Goal: Book appointment/travel/reservation

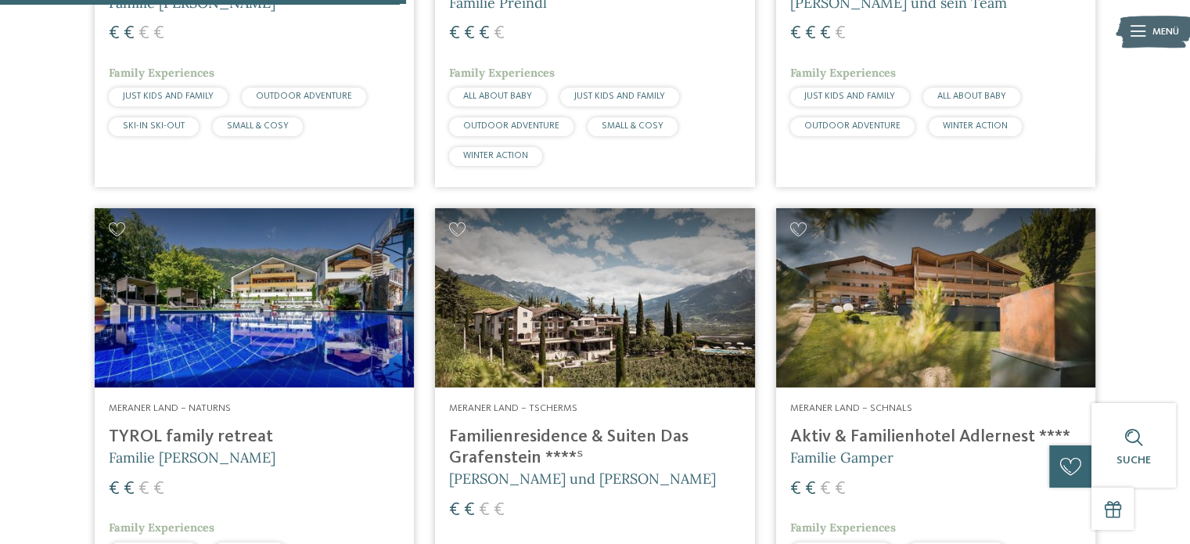
scroll to position [1643, 0]
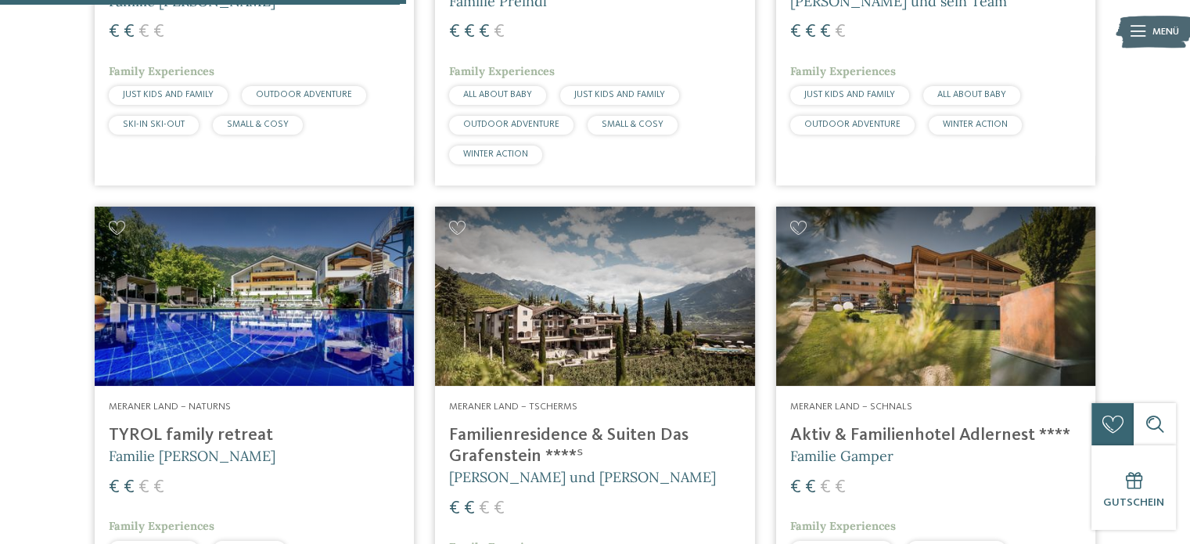
click at [171, 431] on h4 "TYROL family retreat" at bounding box center [254, 435] width 291 height 21
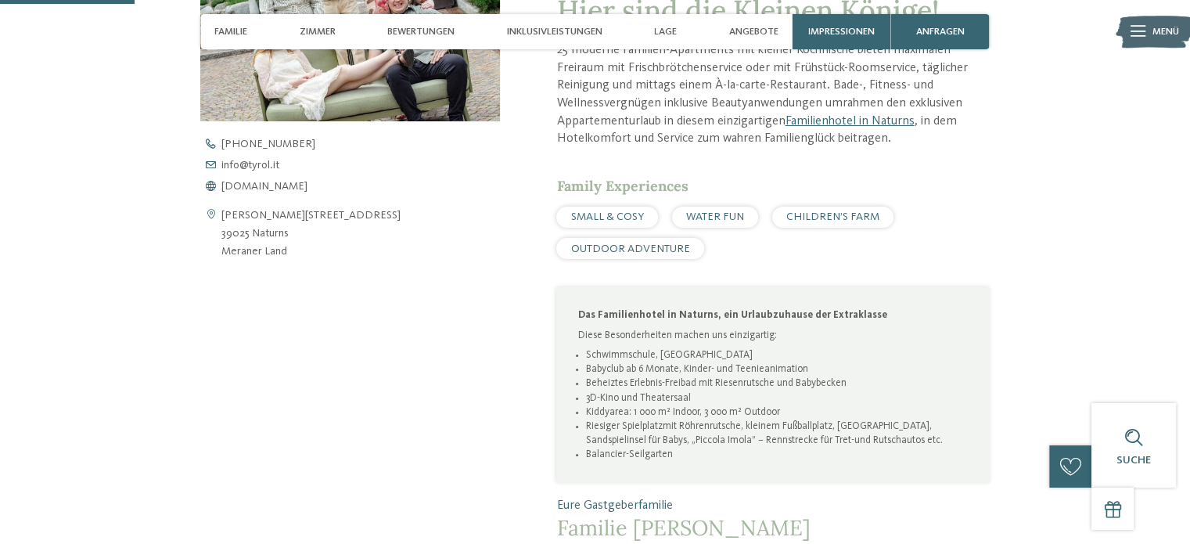
scroll to position [548, 0]
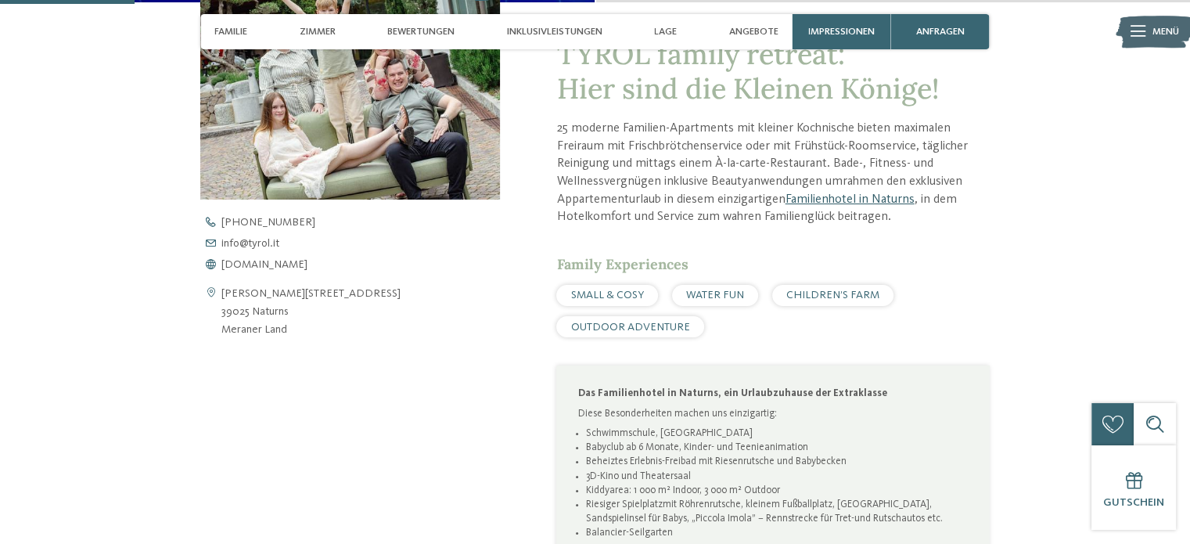
click at [848, 195] on link "Familienhotel in Naturns" at bounding box center [849, 199] width 129 height 13
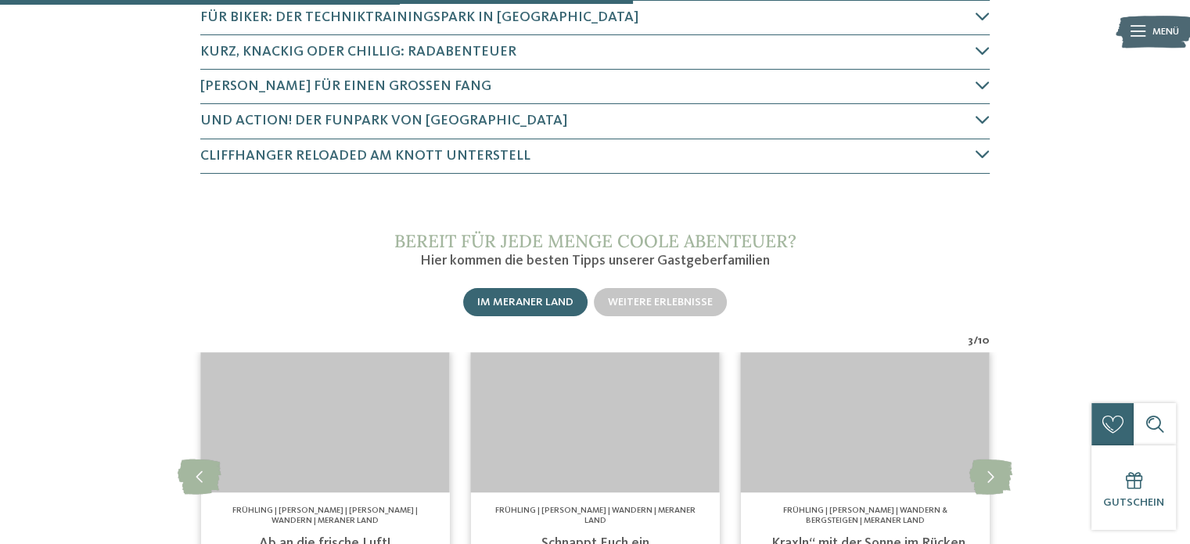
scroll to position [1095, 0]
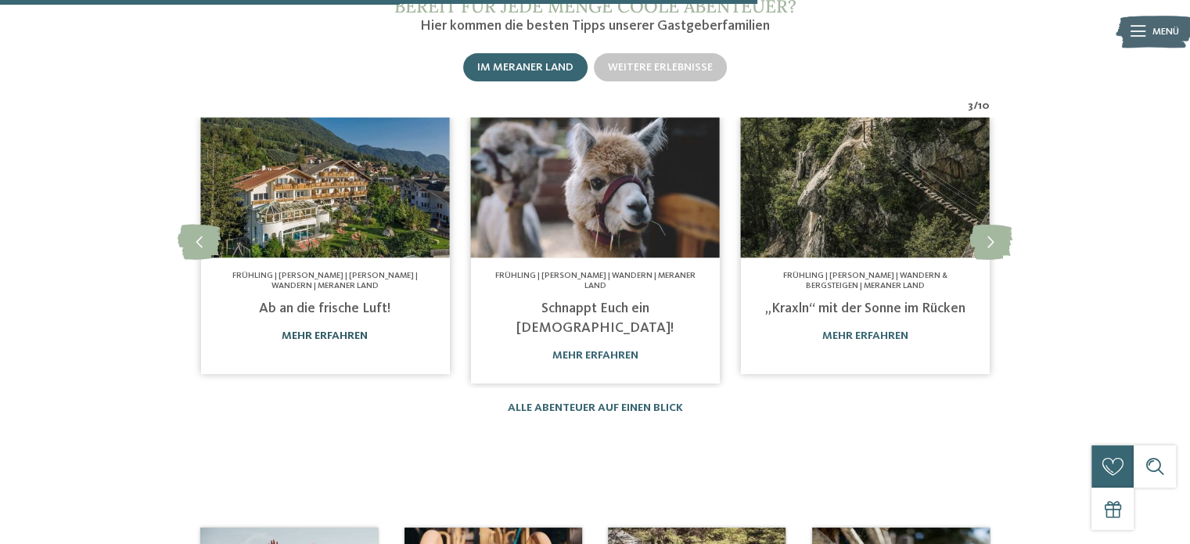
click at [314, 330] on link "mehr erfahren" at bounding box center [325, 335] width 86 height 11
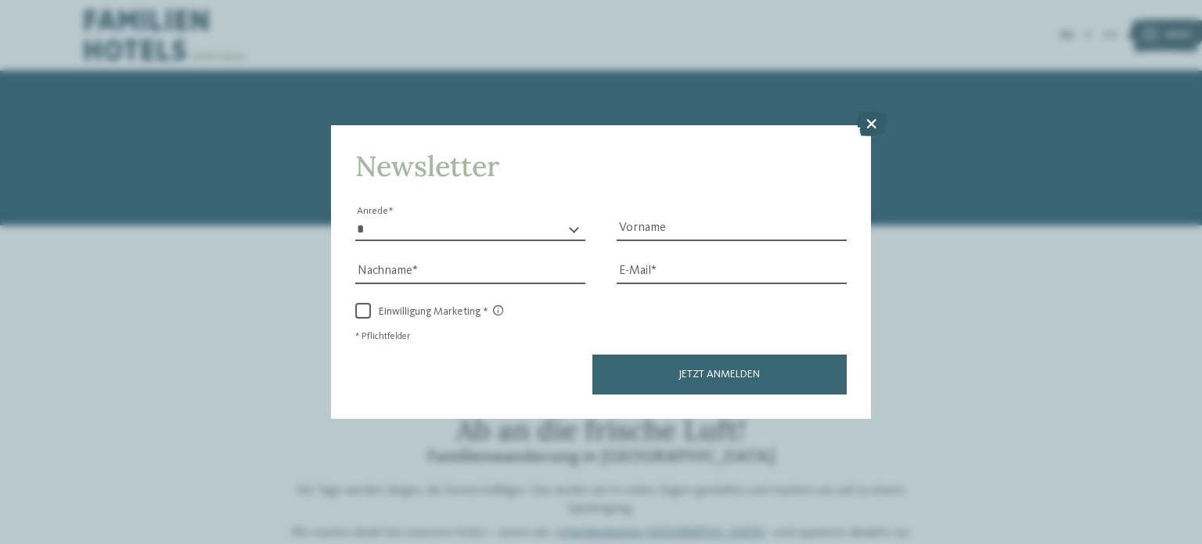
click at [868, 128] on icon at bounding box center [871, 123] width 31 height 25
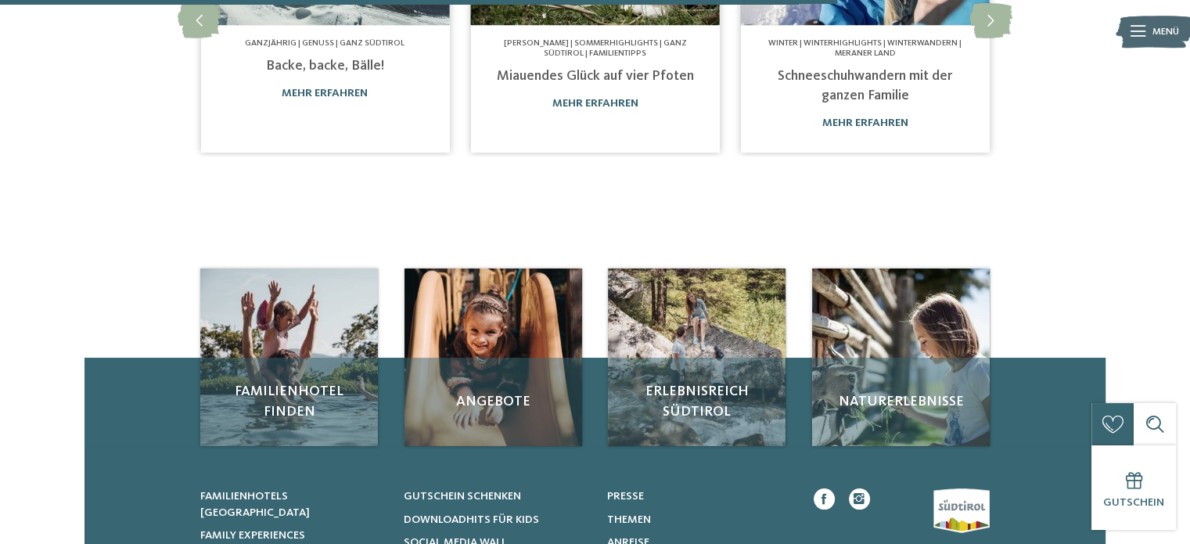
scroll to position [1095, 0]
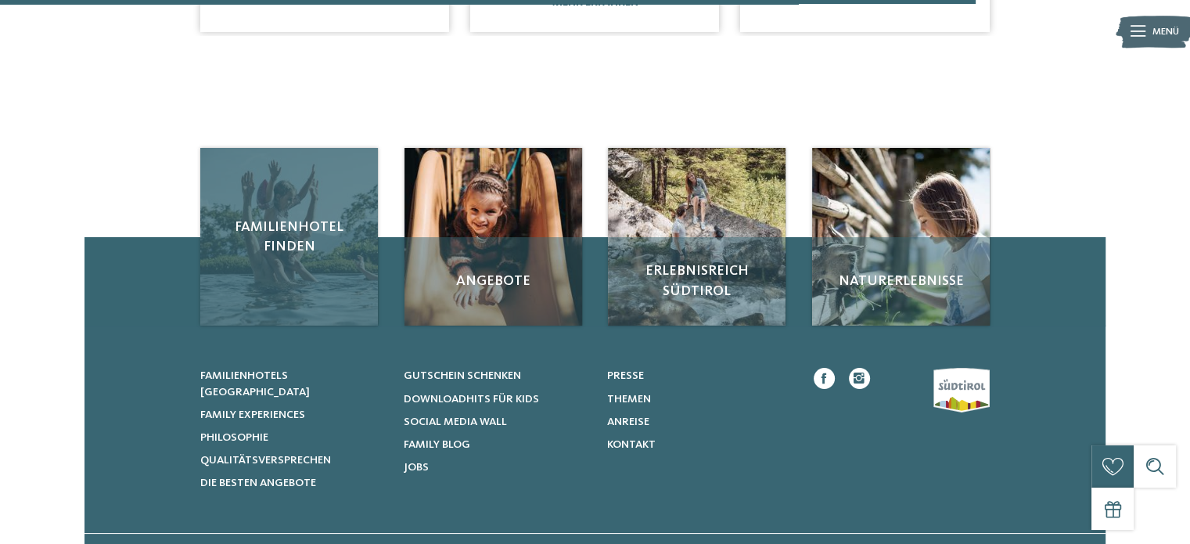
click at [318, 217] on span "Familienhotel finden" at bounding box center [288, 236] width 149 height 39
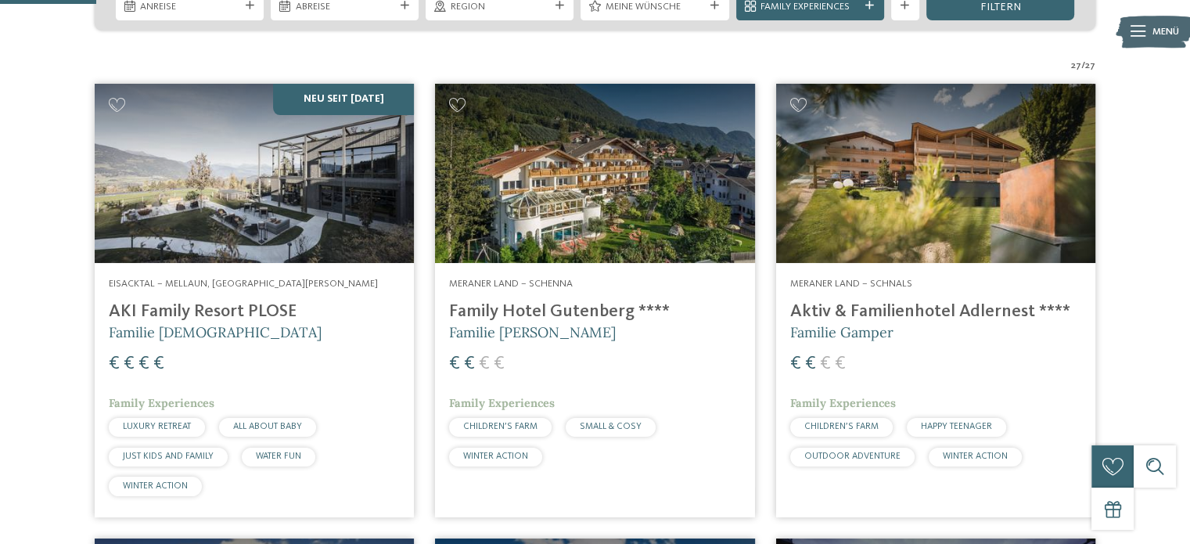
scroll to position [391, 0]
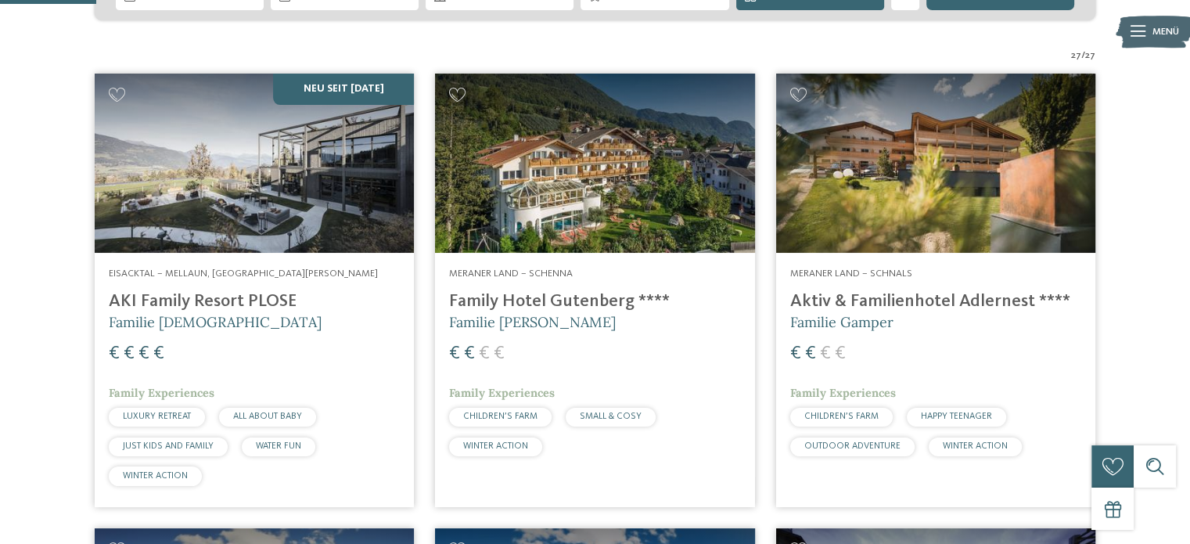
click at [548, 297] on h4 "Family Hotel Gutenberg ****" at bounding box center [594, 301] width 291 height 21
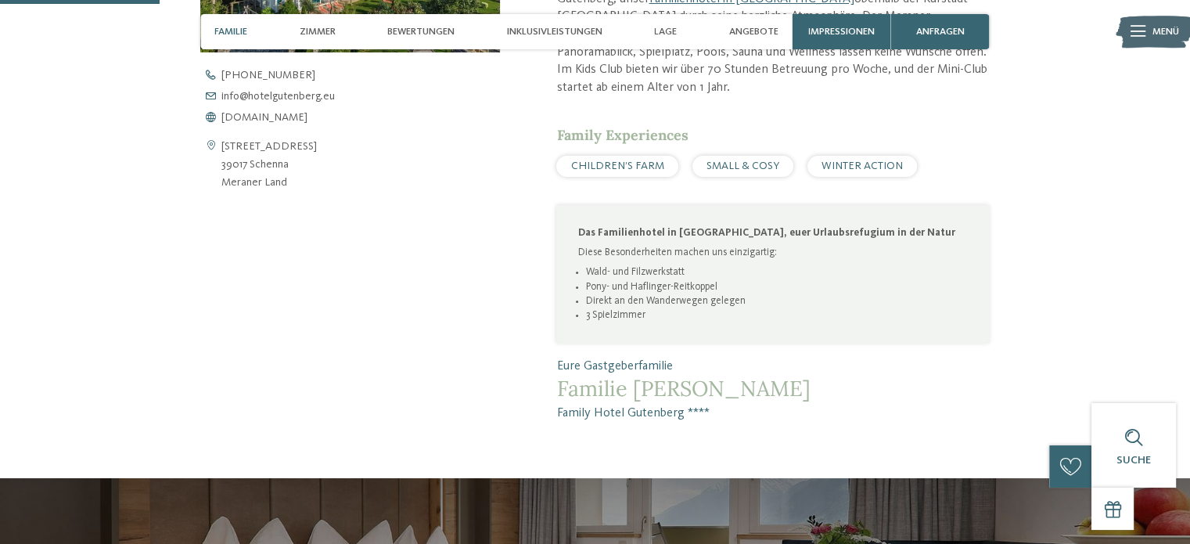
scroll to position [704, 0]
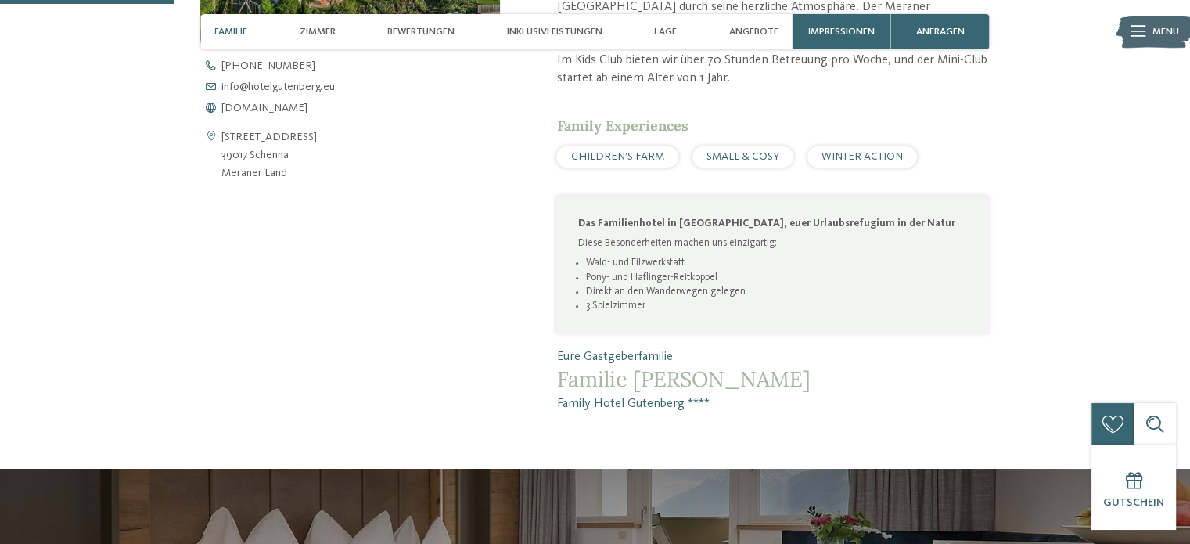
click at [632, 151] on span "CHILDREN’S FARM" at bounding box center [617, 156] width 93 height 11
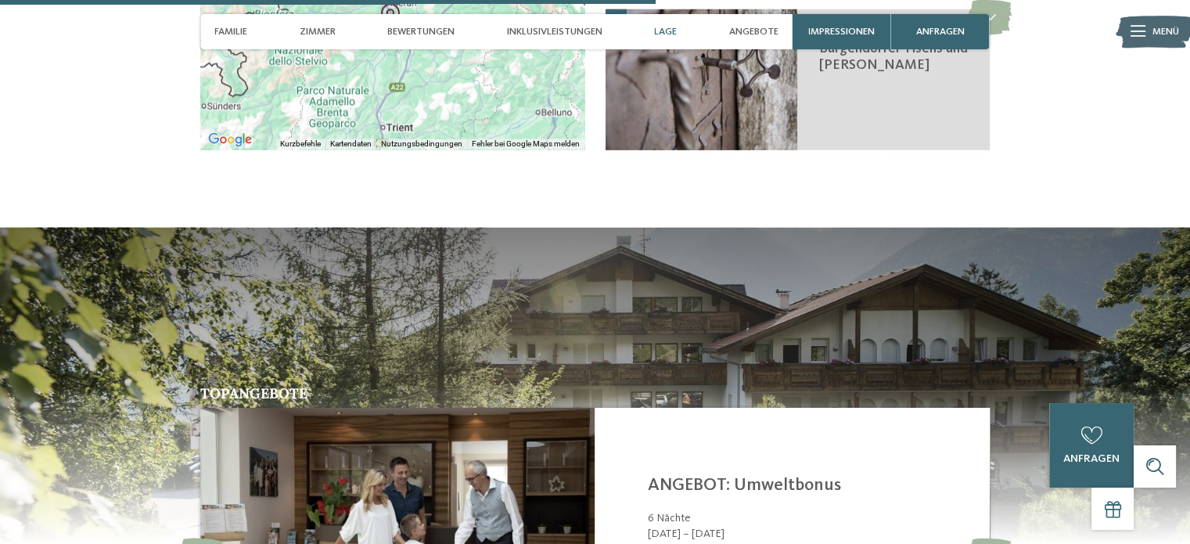
scroll to position [2660, 0]
click at [328, 26] on span "Zimmer" at bounding box center [318, 32] width 36 height 12
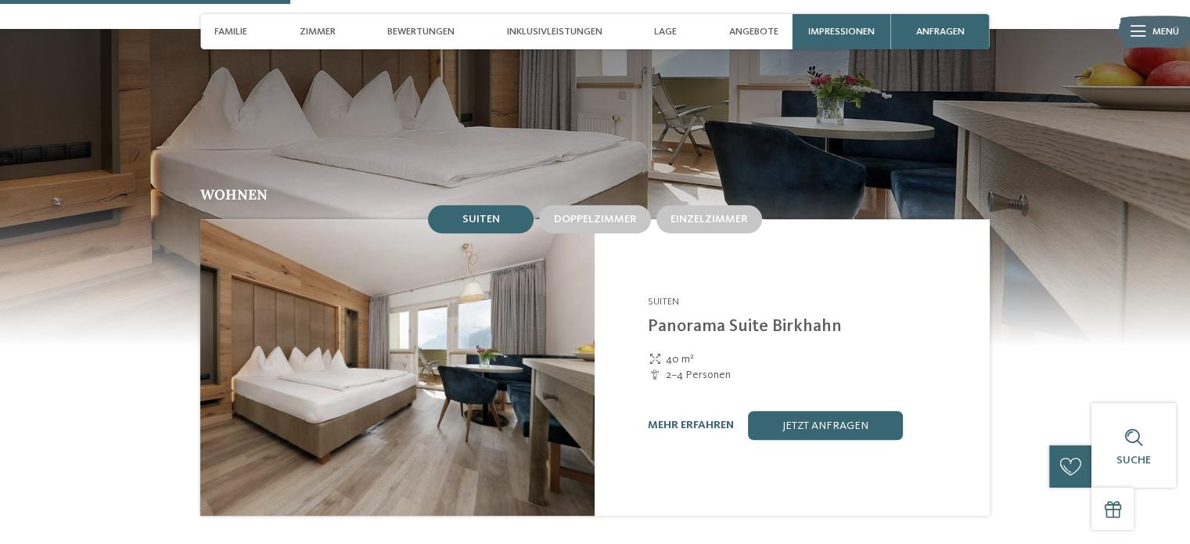
scroll to position [1225, 0]
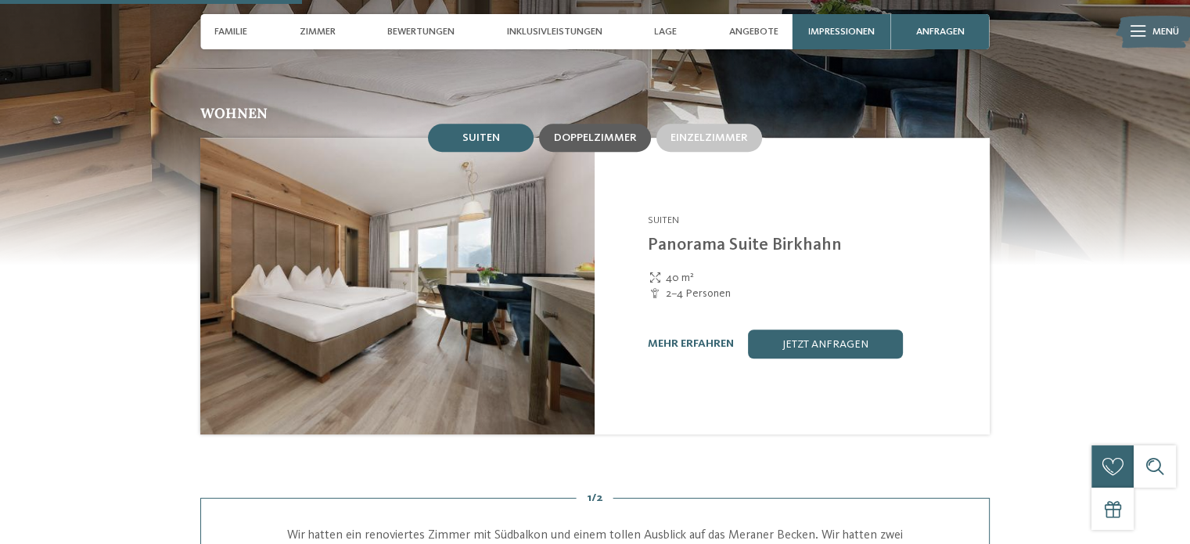
click at [598, 132] on span "Doppelzimmer" at bounding box center [594, 137] width 83 height 11
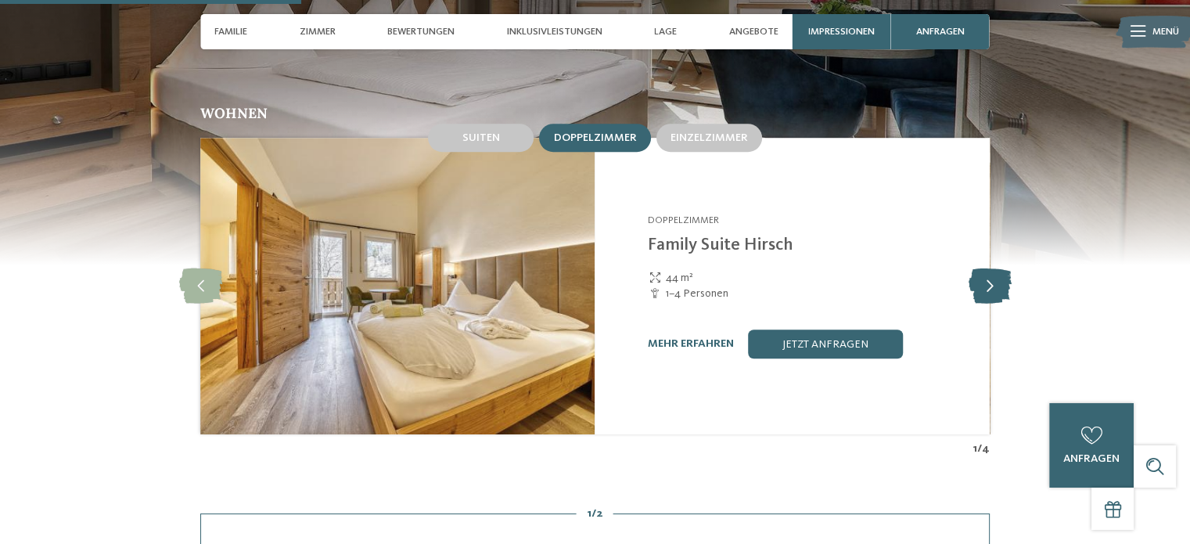
click at [992, 268] on icon at bounding box center [989, 285] width 43 height 35
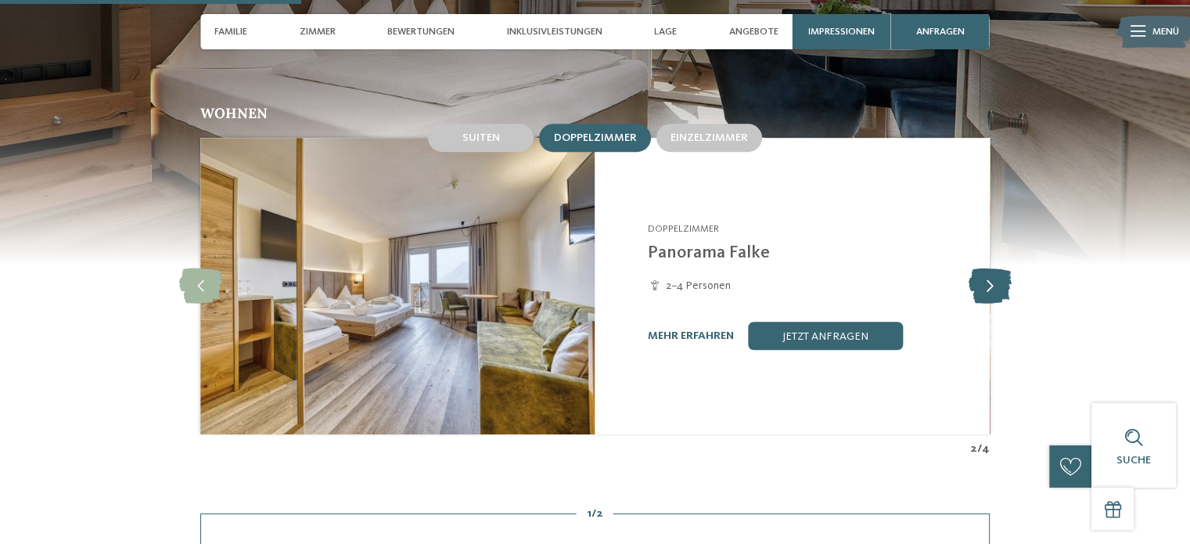
click at [990, 268] on icon at bounding box center [989, 285] width 43 height 35
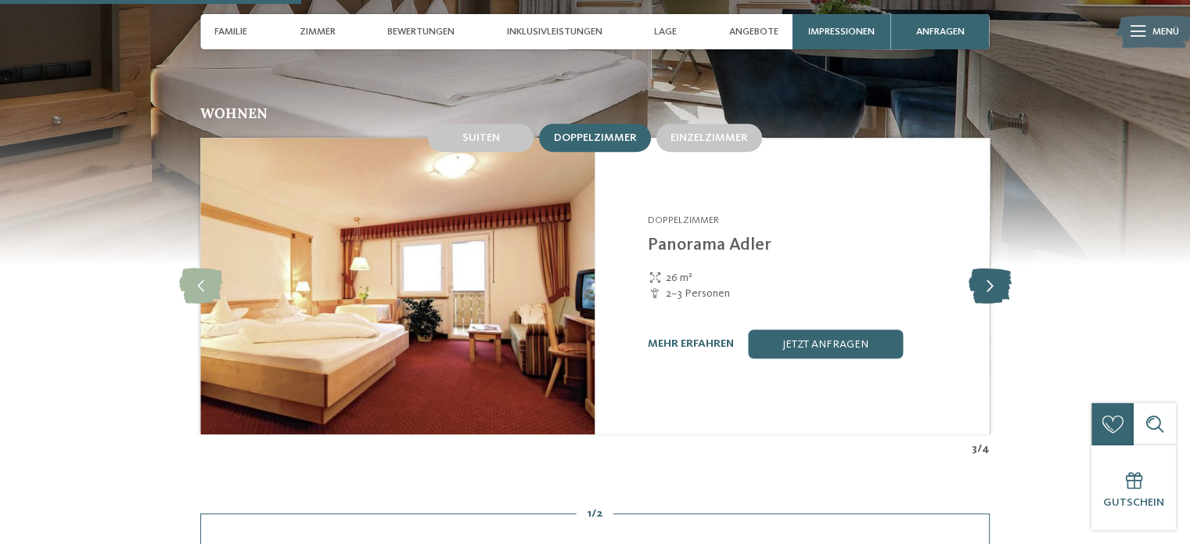
click at [990, 268] on icon at bounding box center [989, 285] width 43 height 35
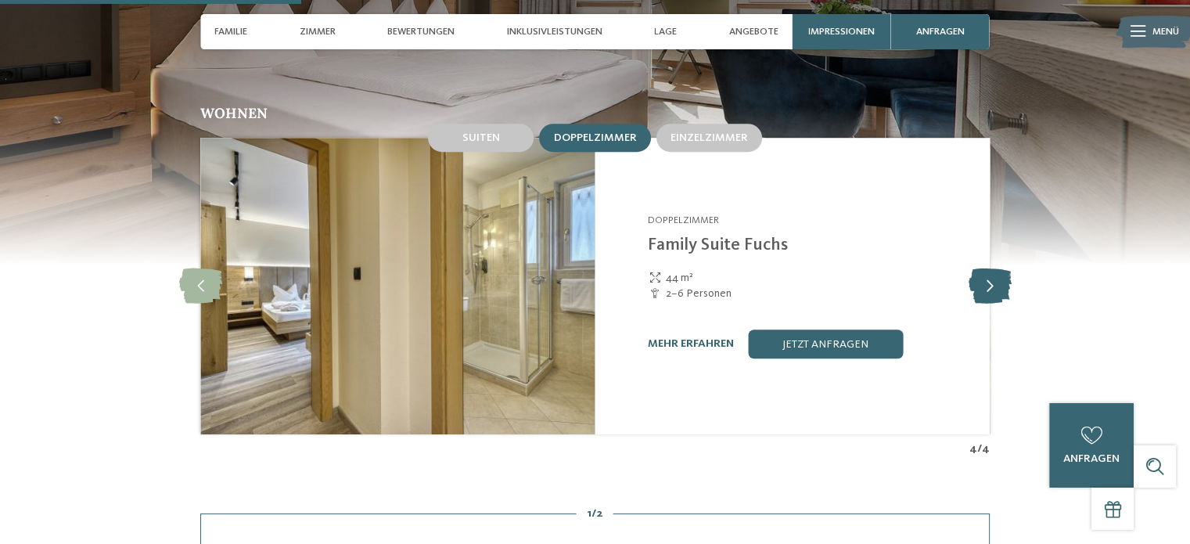
click at [990, 268] on icon at bounding box center [989, 285] width 43 height 35
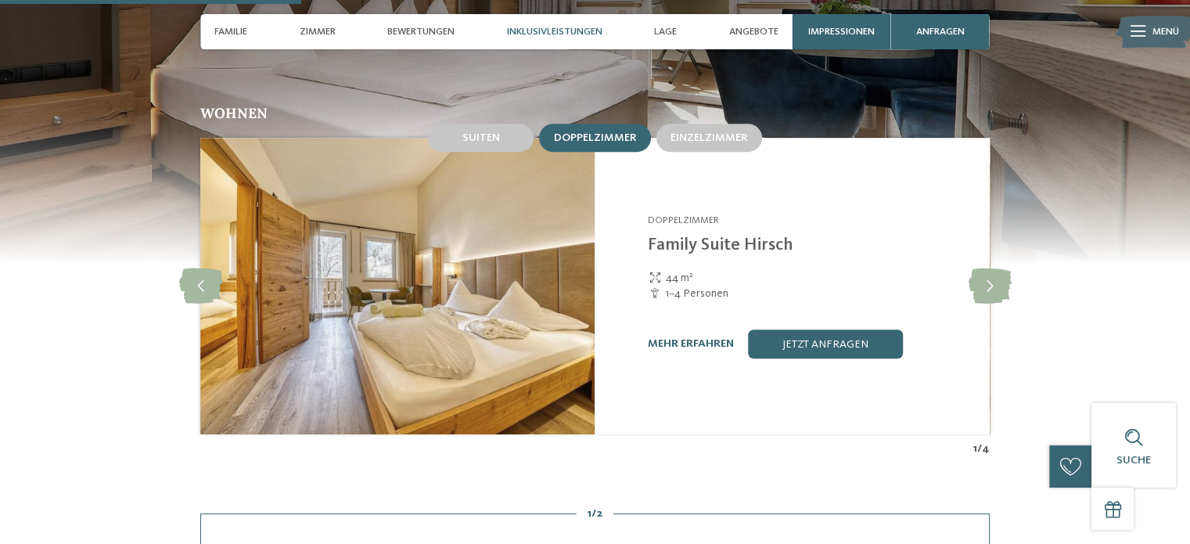
click at [585, 31] on span "Inklusivleistungen" at bounding box center [554, 32] width 95 height 12
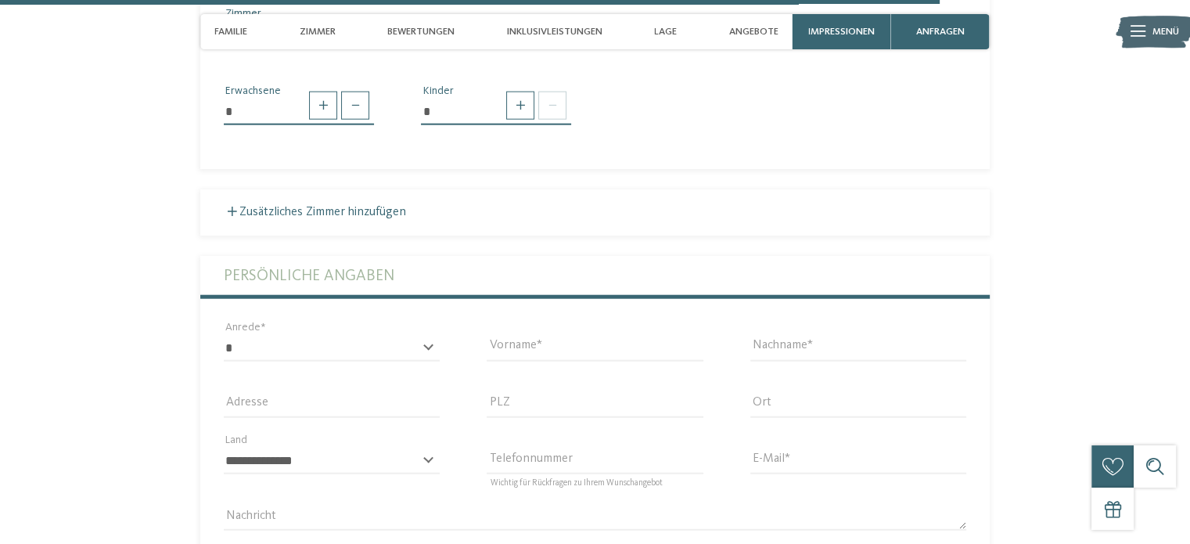
scroll to position [3355, 0]
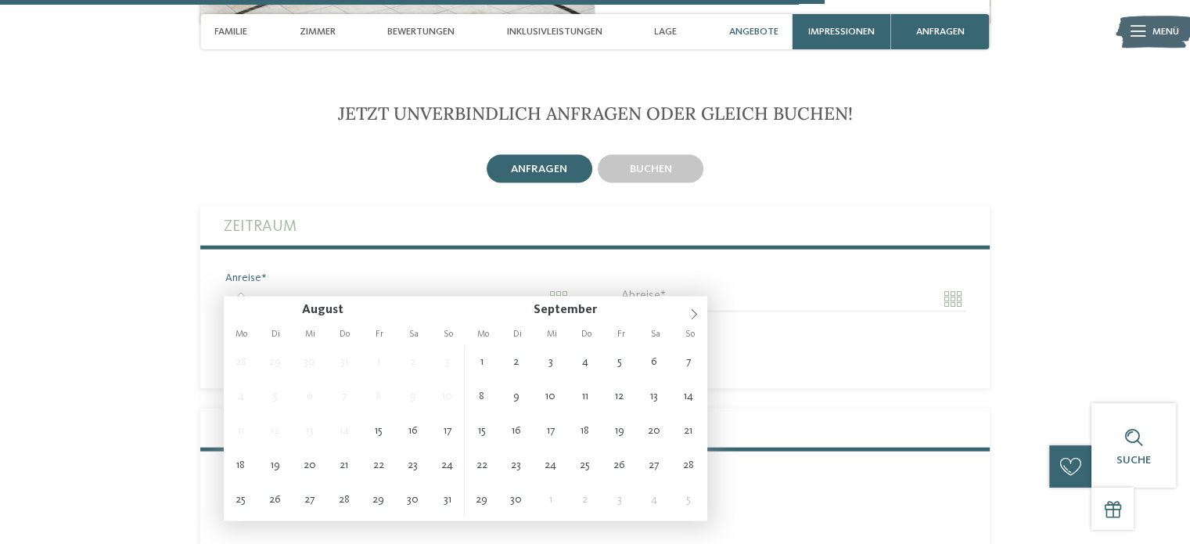
click at [272, 286] on input "Anreise" at bounding box center [397, 299] width 347 height 27
click at [695, 312] on icon at bounding box center [694, 314] width 5 height 10
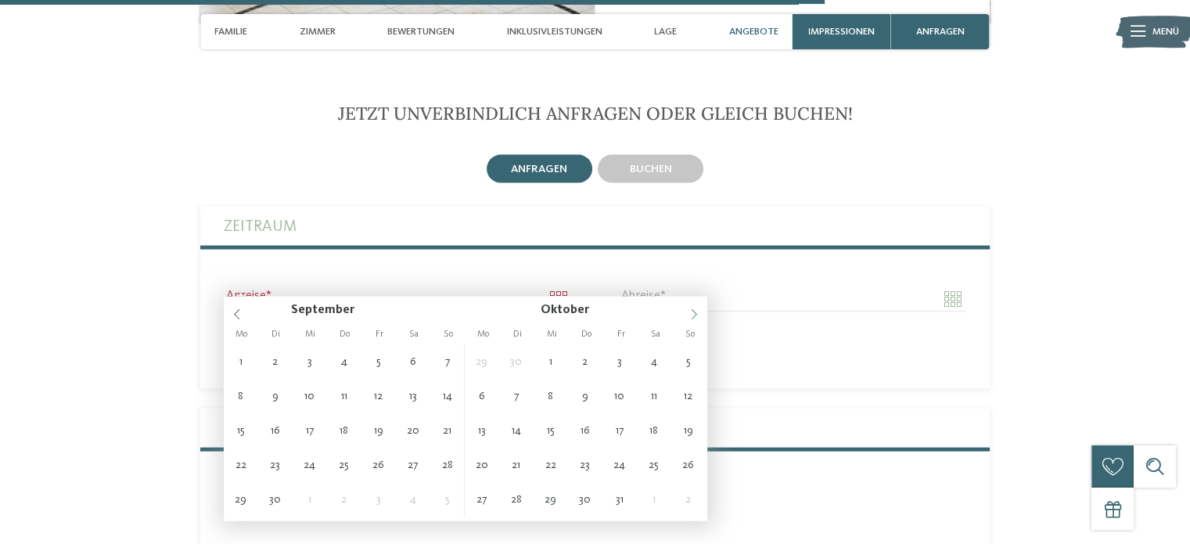
click at [695, 312] on icon at bounding box center [694, 314] width 5 height 10
type input "****"
click at [695, 312] on icon at bounding box center [694, 314] width 5 height 10
type input "****"
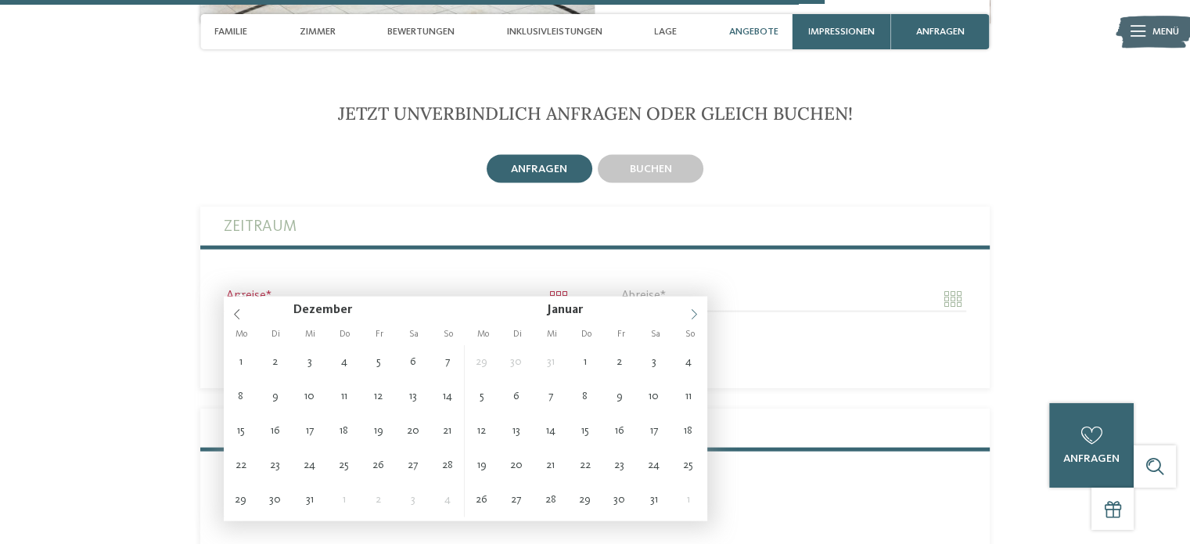
click at [695, 312] on icon at bounding box center [694, 314] width 5 height 10
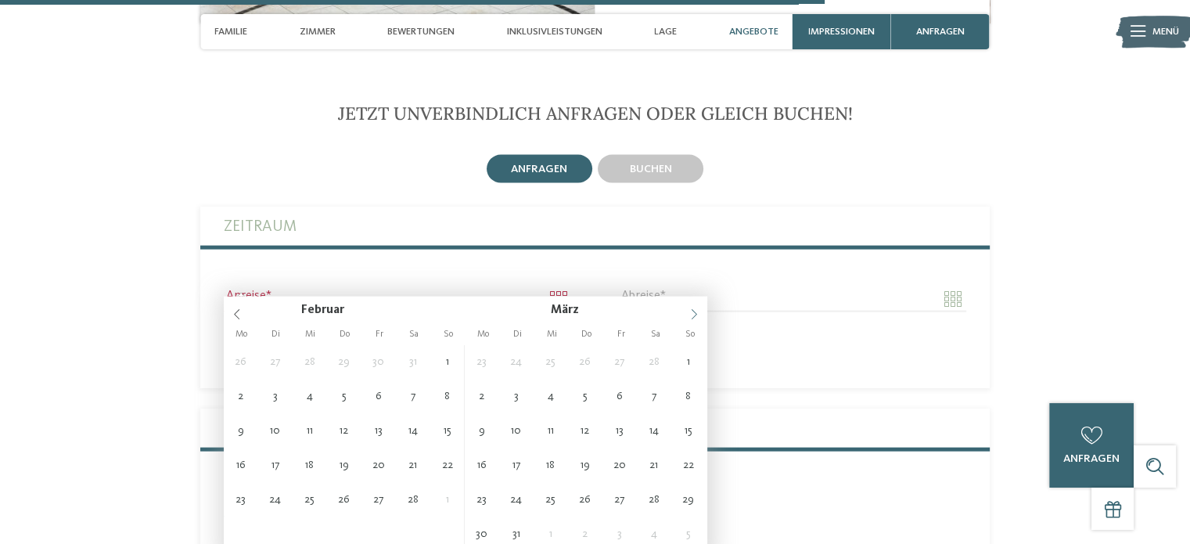
click at [695, 312] on icon at bounding box center [694, 314] width 5 height 10
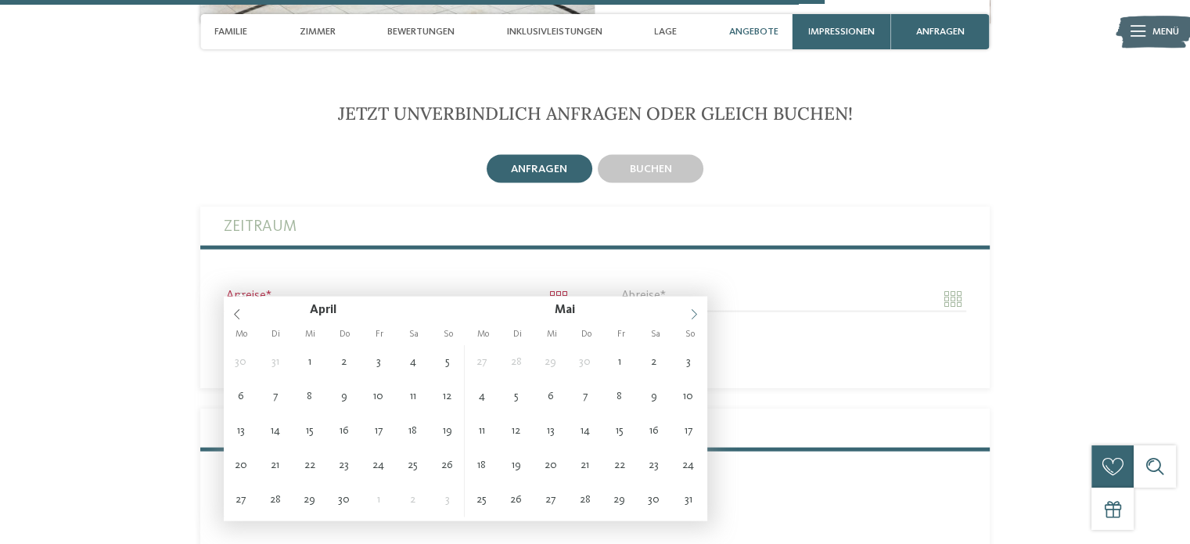
click at [695, 312] on icon at bounding box center [694, 314] width 5 height 10
type input "**********"
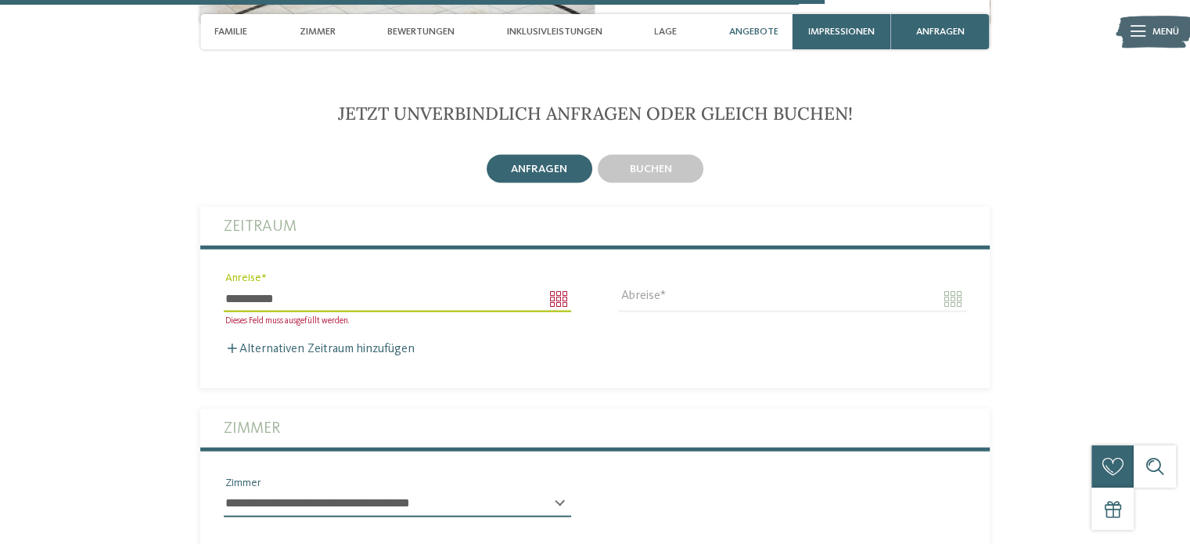
type input "****"
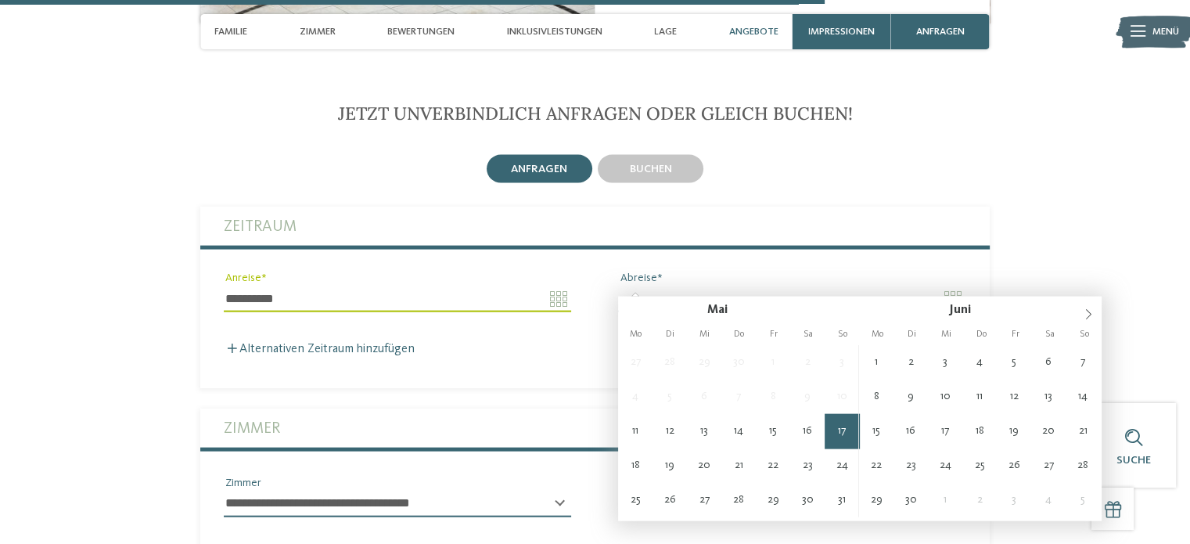
type input "**********"
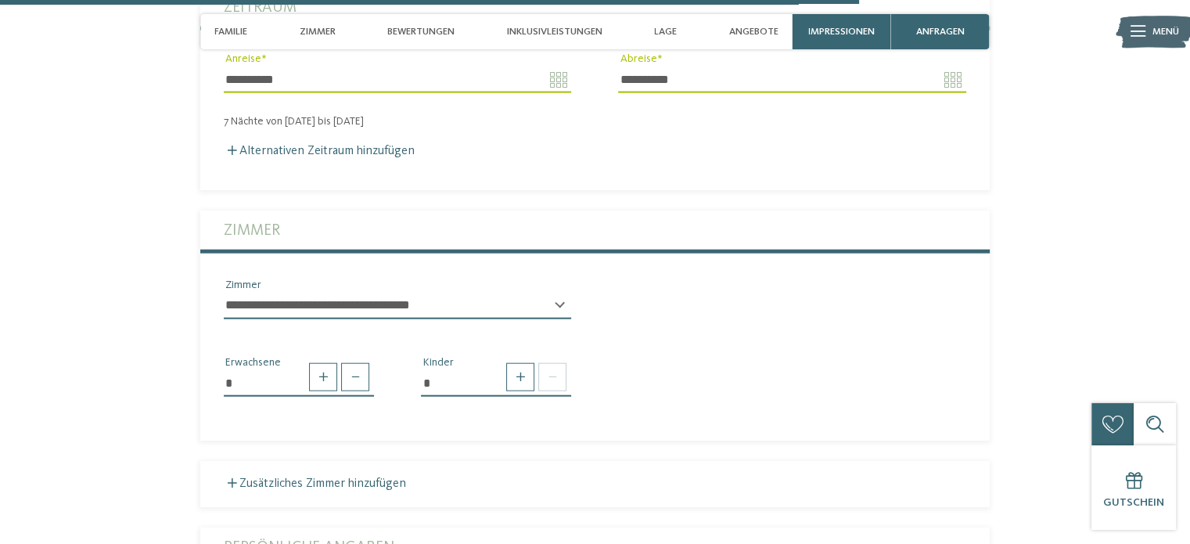
scroll to position [3668, 0]
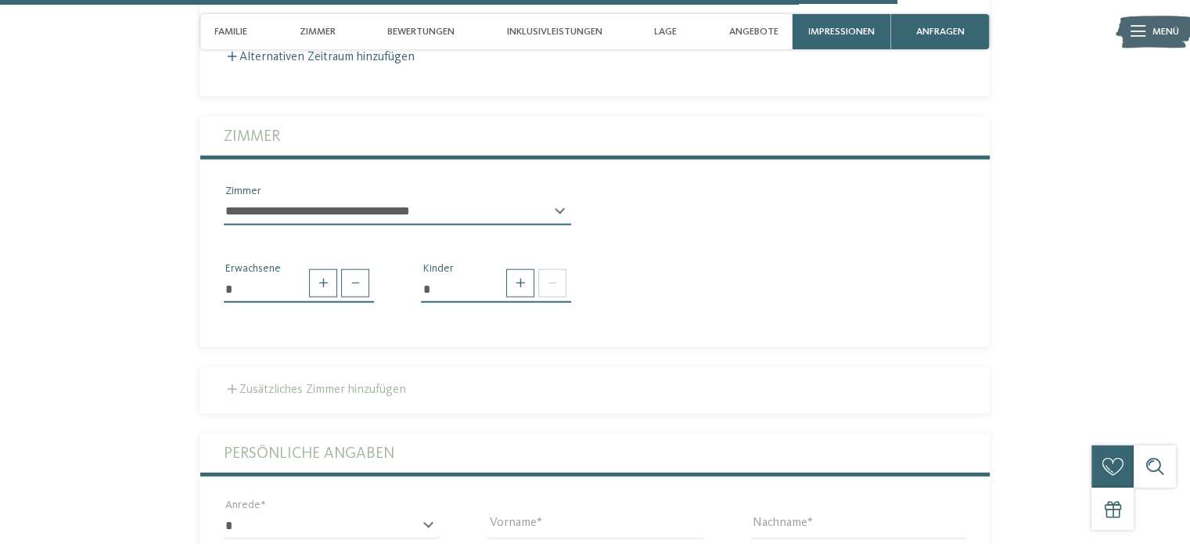
click at [300, 383] on label "Zusätzliches Zimmer hinzufügen" at bounding box center [315, 389] width 182 height 13
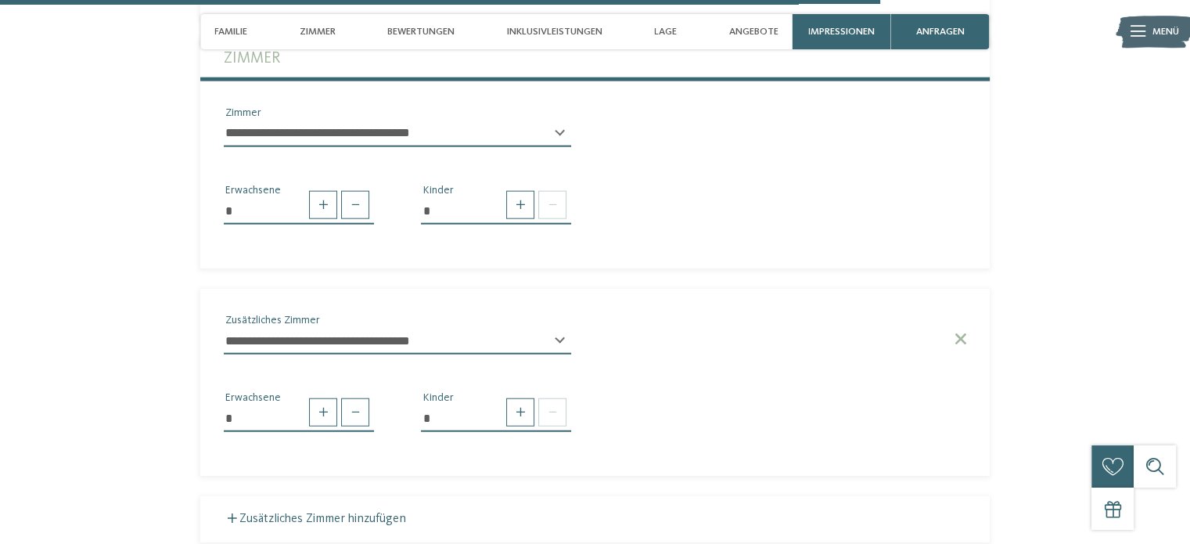
scroll to position [3824, 0]
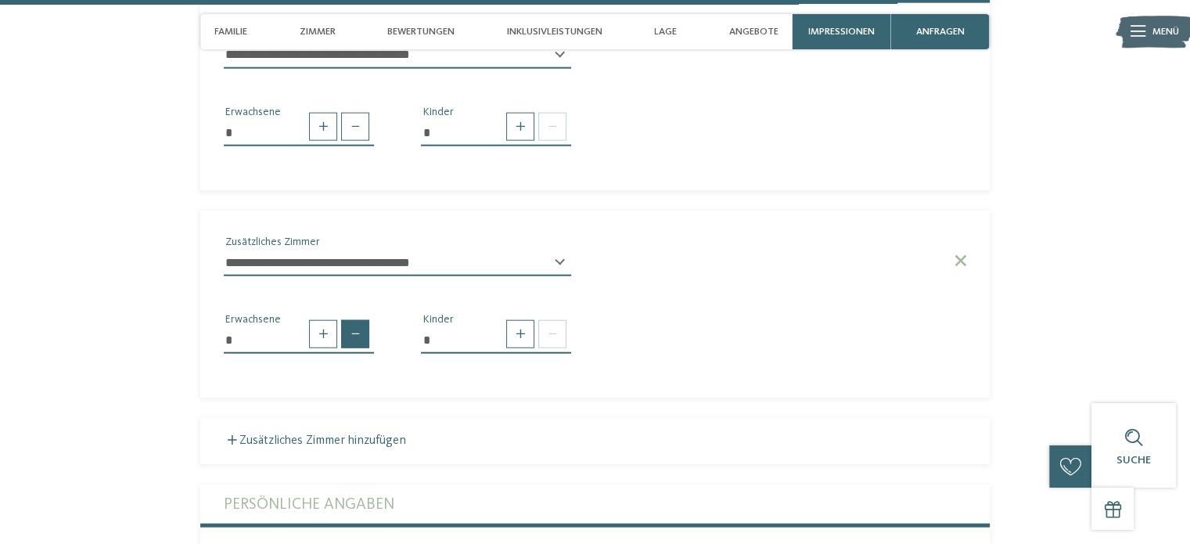
click at [356, 322] on span at bounding box center [355, 334] width 28 height 28
type input "*"
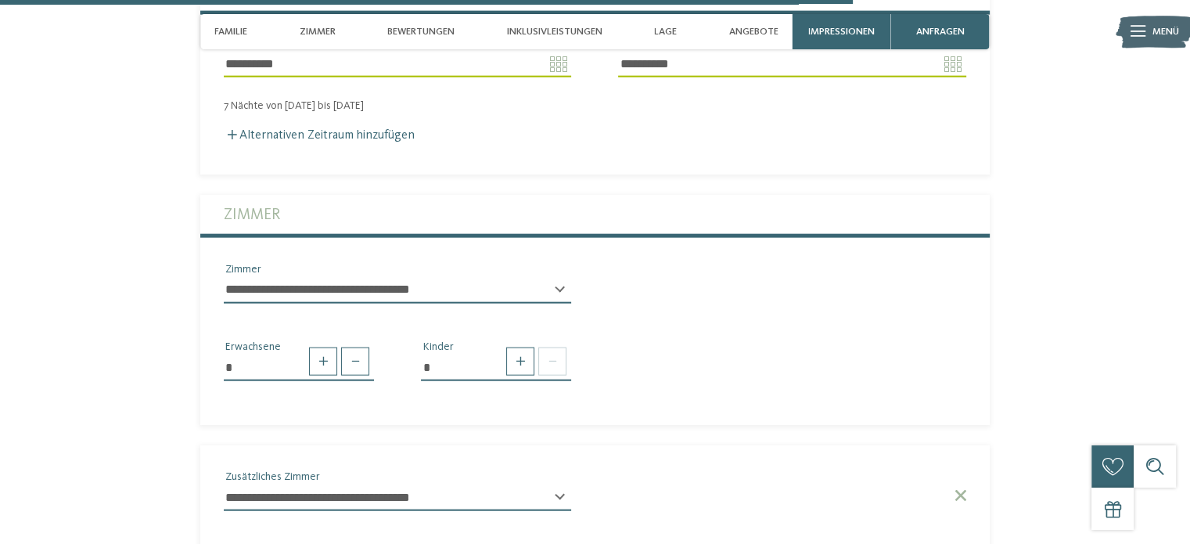
scroll to position [3746, 0]
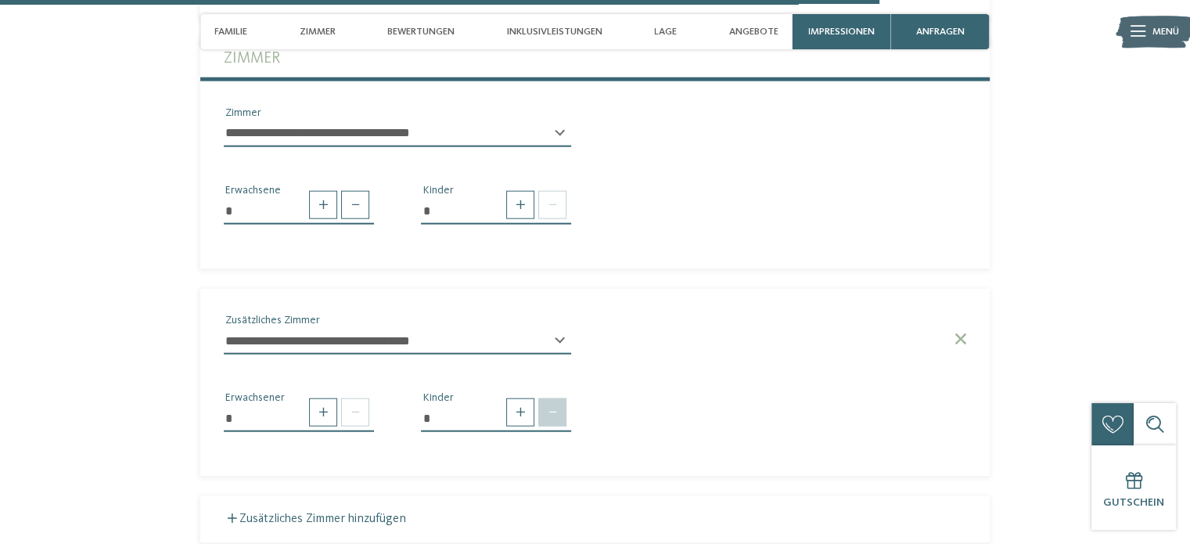
click at [555, 399] on span at bounding box center [552, 412] width 28 height 28
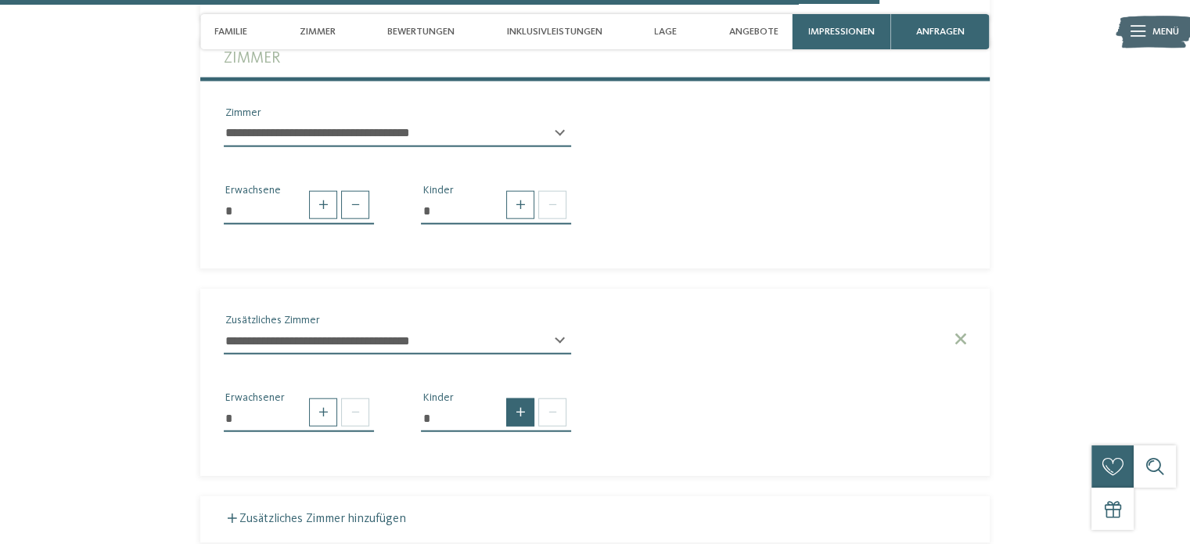
click at [520, 398] on span at bounding box center [520, 412] width 28 height 28
type input "*"
click at [463, 460] on select "* * * * * * * * * * * ** ** ** ** ** ** ** **" at bounding box center [496, 473] width 150 height 27
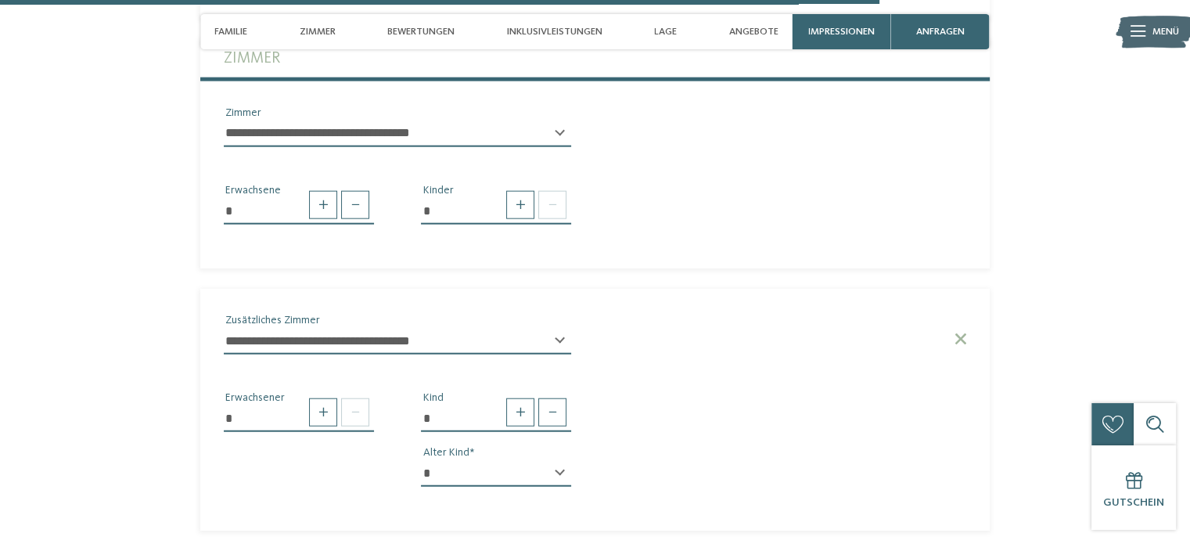
select select "**"
click at [421, 460] on select "* * * * * * * * * * * ** ** ** ** ** ** ** **" at bounding box center [496, 473] width 150 height 27
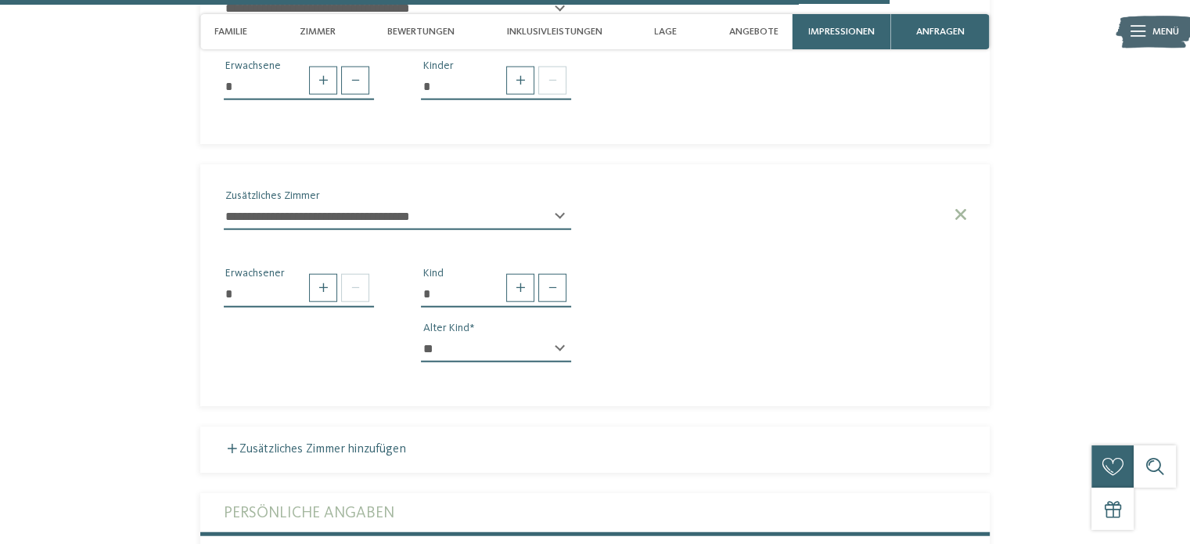
scroll to position [3902, 0]
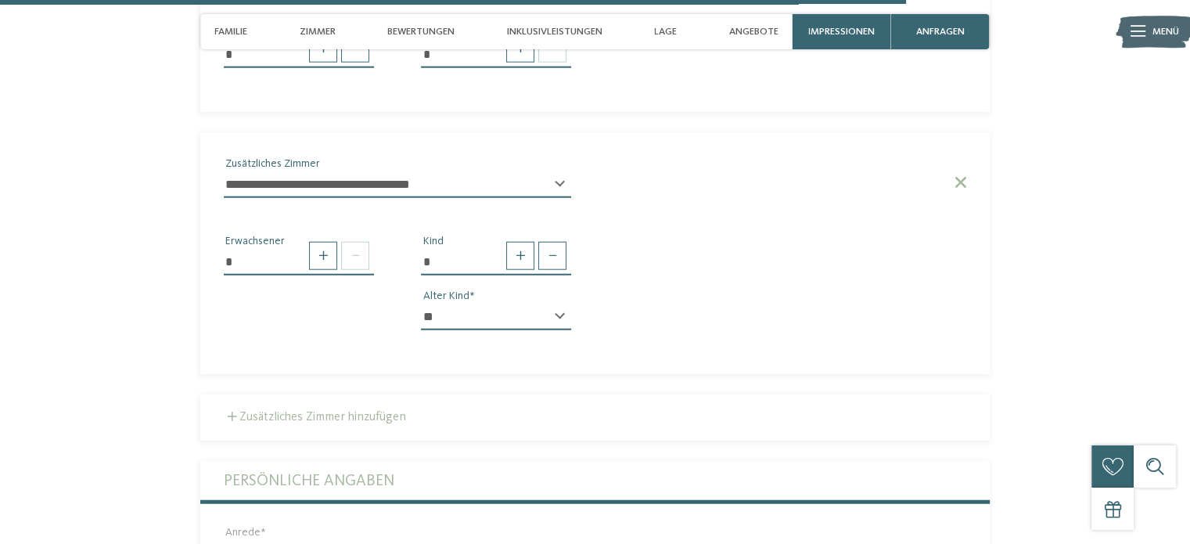
click at [294, 411] on label "Zusätzliches Zimmer hinzufügen" at bounding box center [315, 417] width 182 height 13
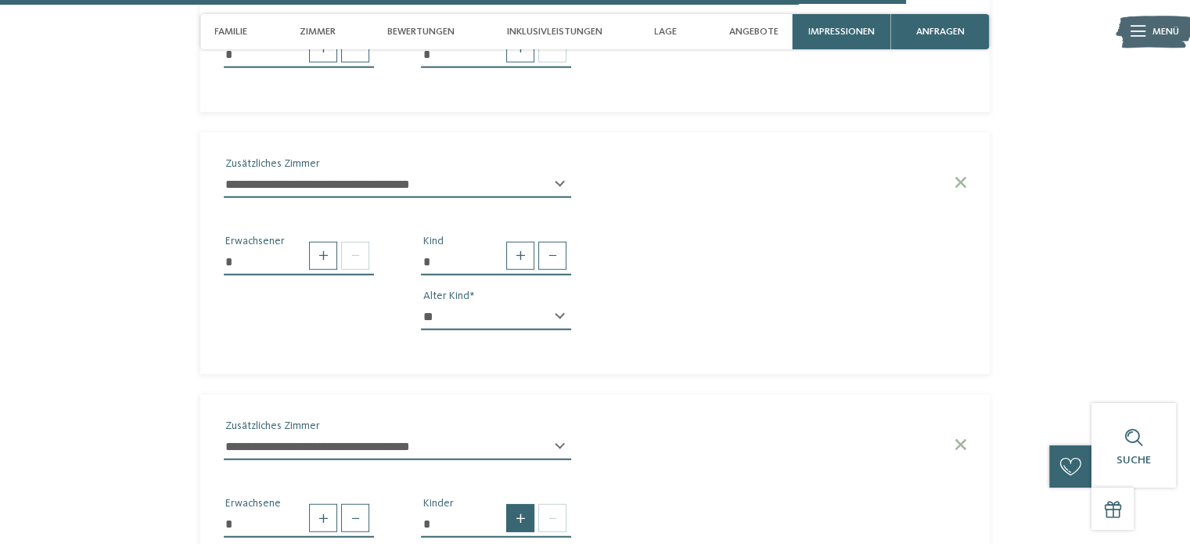
click at [514, 505] on span at bounding box center [520, 518] width 28 height 28
type input "*"
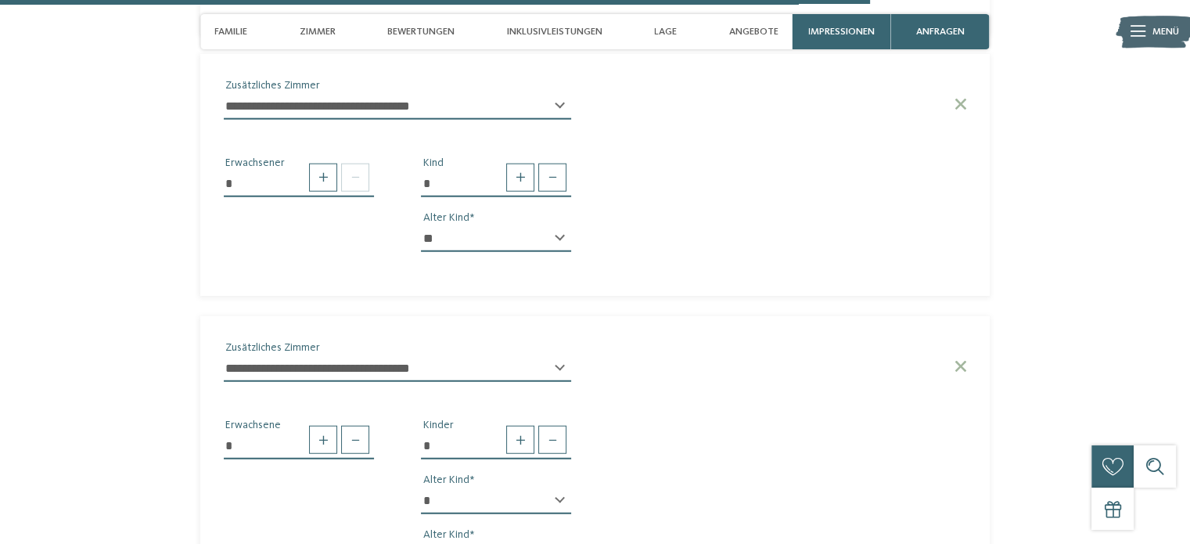
click at [563, 487] on select "* * * * * * * * * * * ** ** ** ** ** ** ** **" at bounding box center [496, 500] width 150 height 27
select select "**"
click at [421, 487] on select "* * * * * * * * * * * ** ** ** ** ** ** ** **" at bounding box center [496, 500] width 150 height 27
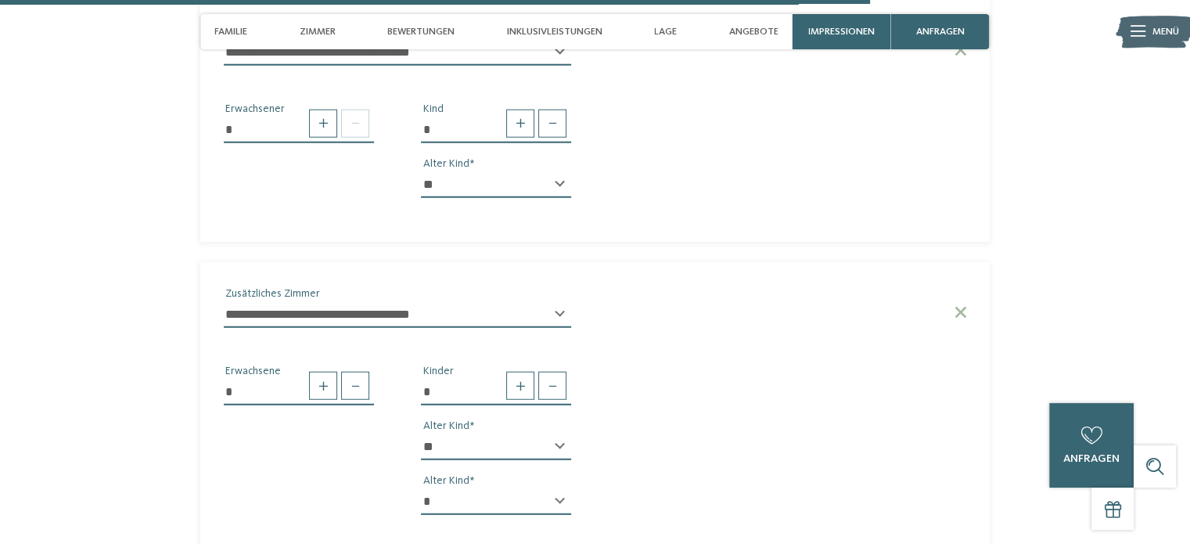
scroll to position [4059, 0]
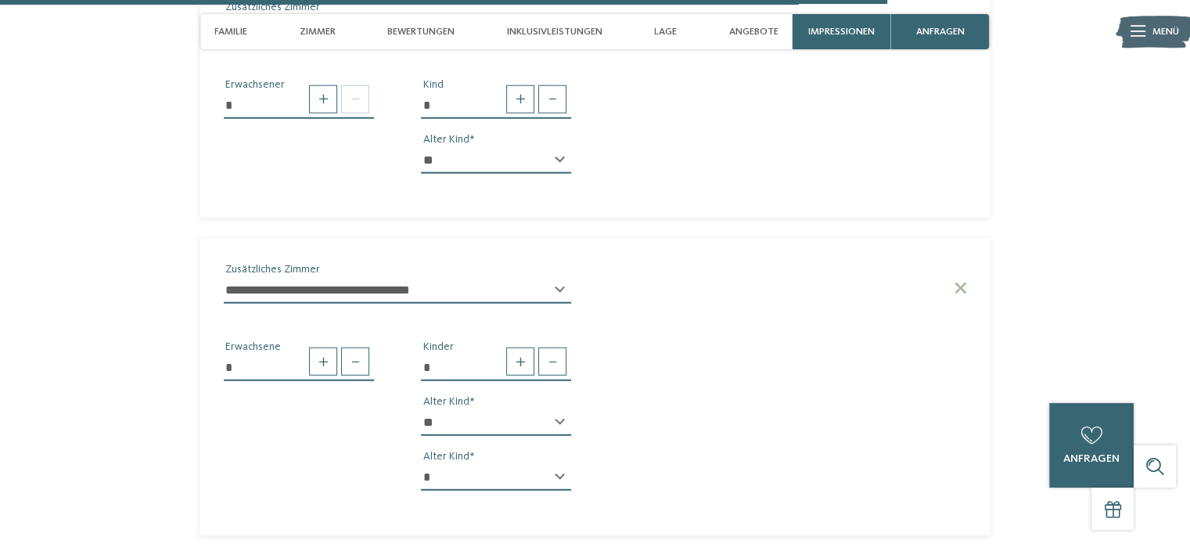
click at [462, 464] on select "* * * * * * * * * * * ** ** ** ** ** ** ** **" at bounding box center [496, 477] width 150 height 27
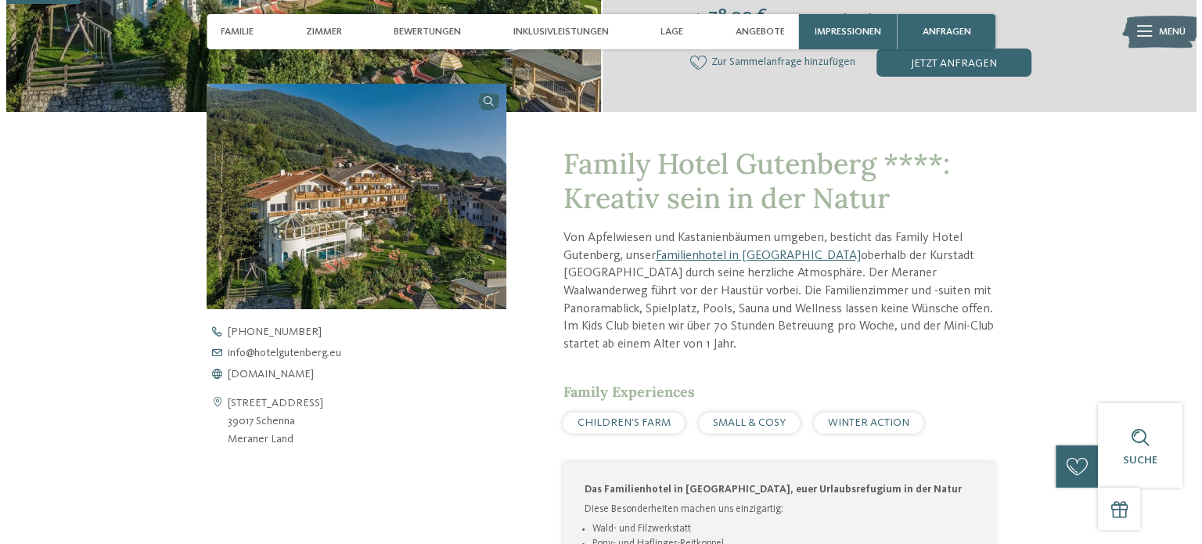
scroll to position [0, 0]
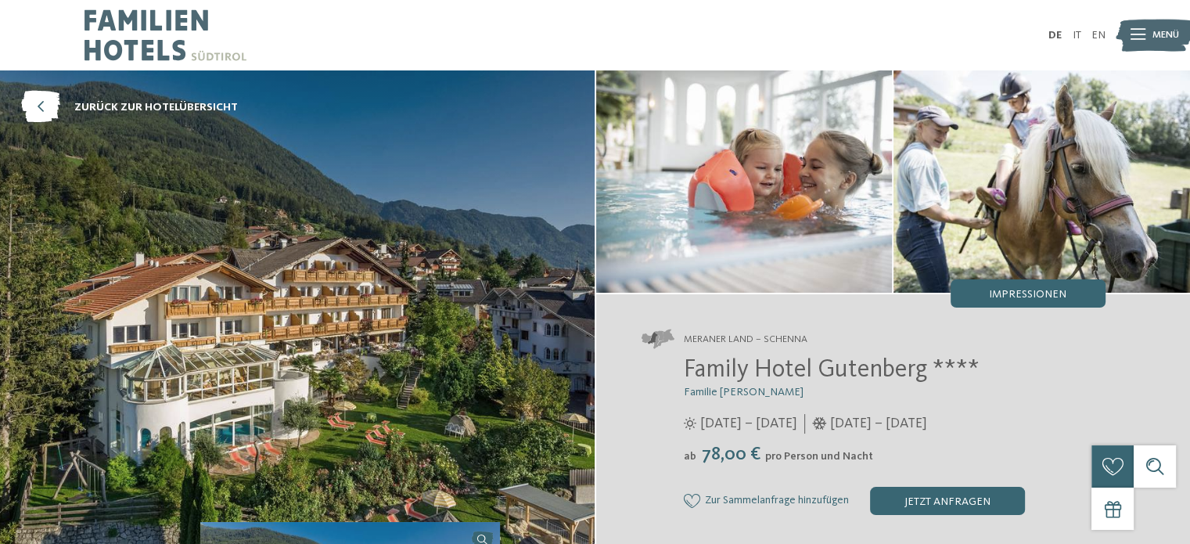
click at [1161, 40] on span "Menü" at bounding box center [1165, 35] width 27 height 14
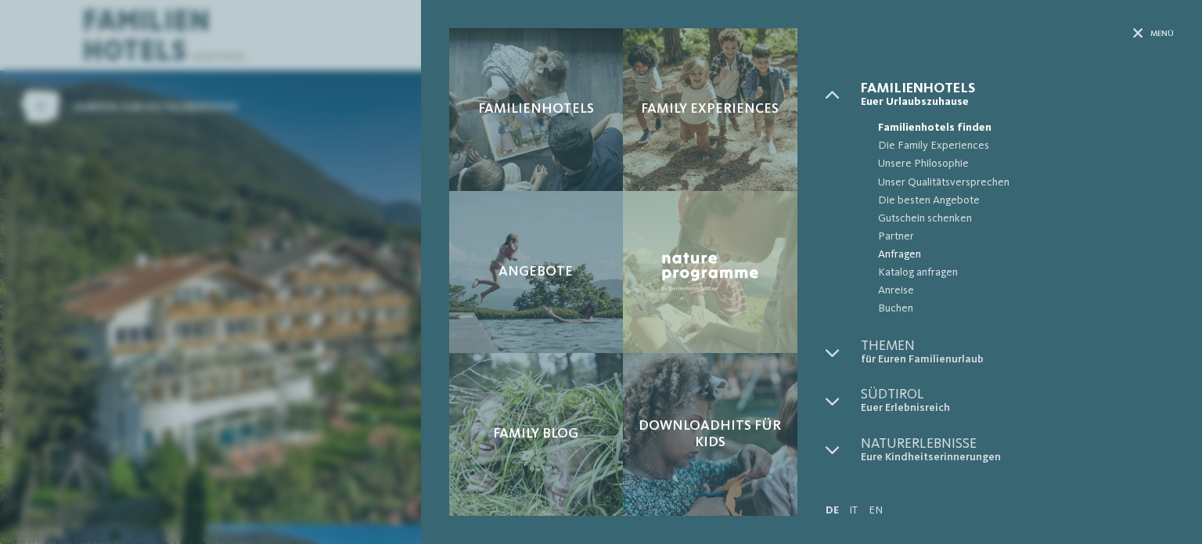
click at [903, 251] on span "Anfragen" at bounding box center [1026, 255] width 296 height 18
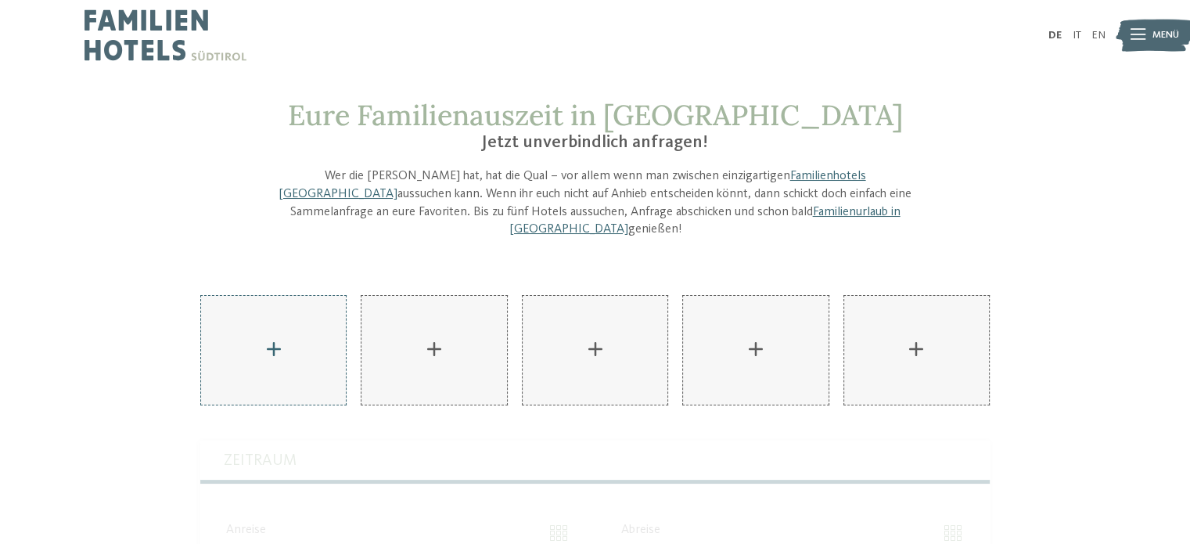
click at [277, 332] on div "AKI Family Resort PLOSE hinzufügen" at bounding box center [273, 350] width 145 height 109
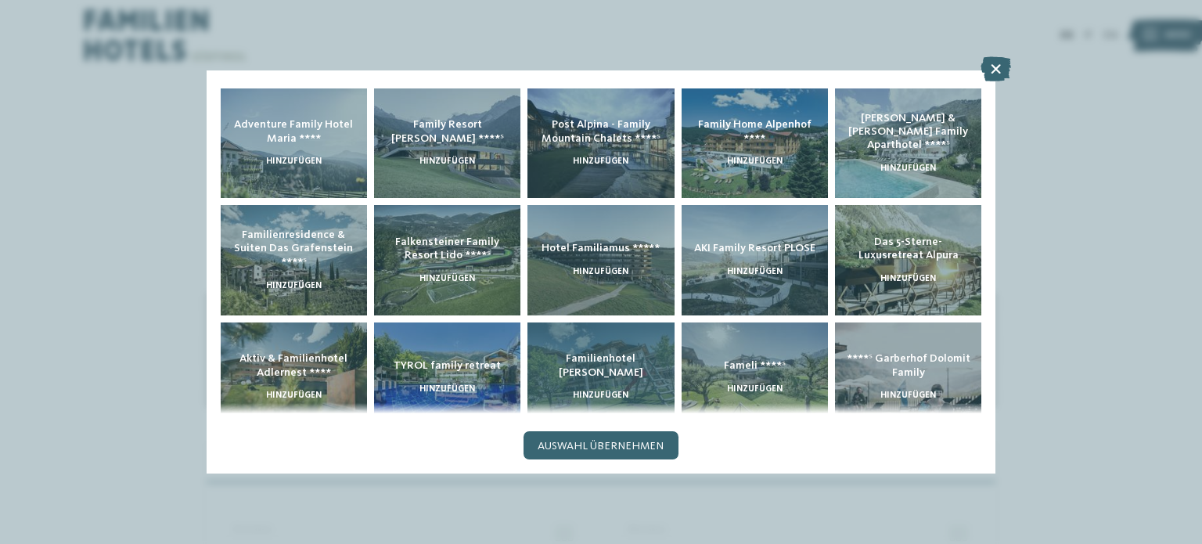
click at [594, 375] on div "Familienhotel [PERSON_NAME] hinzufügen" at bounding box center [600, 377] width 146 height 110
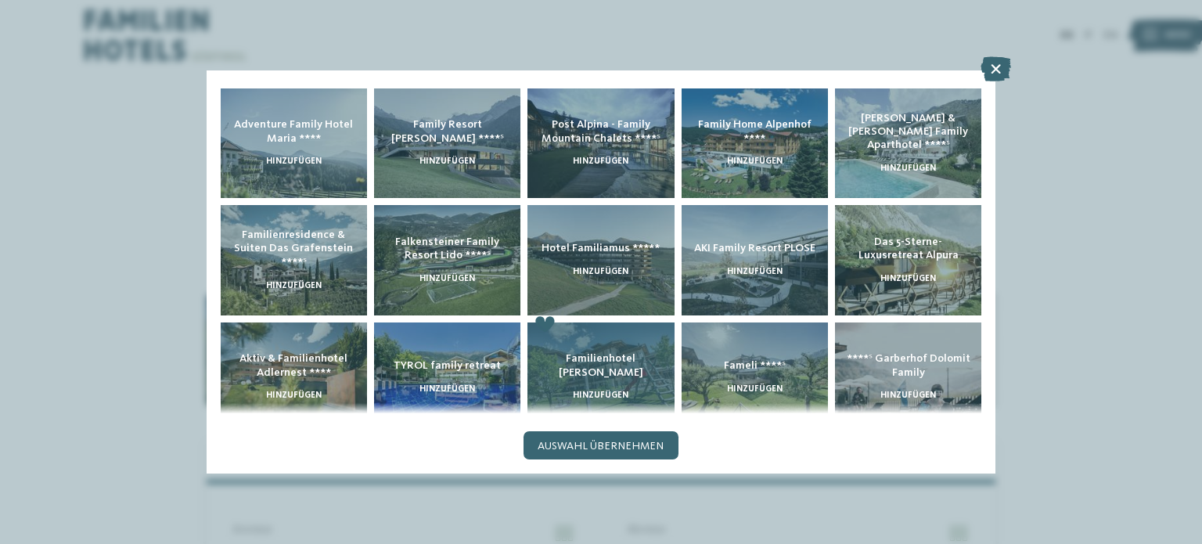
click at [594, 375] on div "Familienhotel Viktoria hinzufügen" at bounding box center [600, 377] width 146 height 110
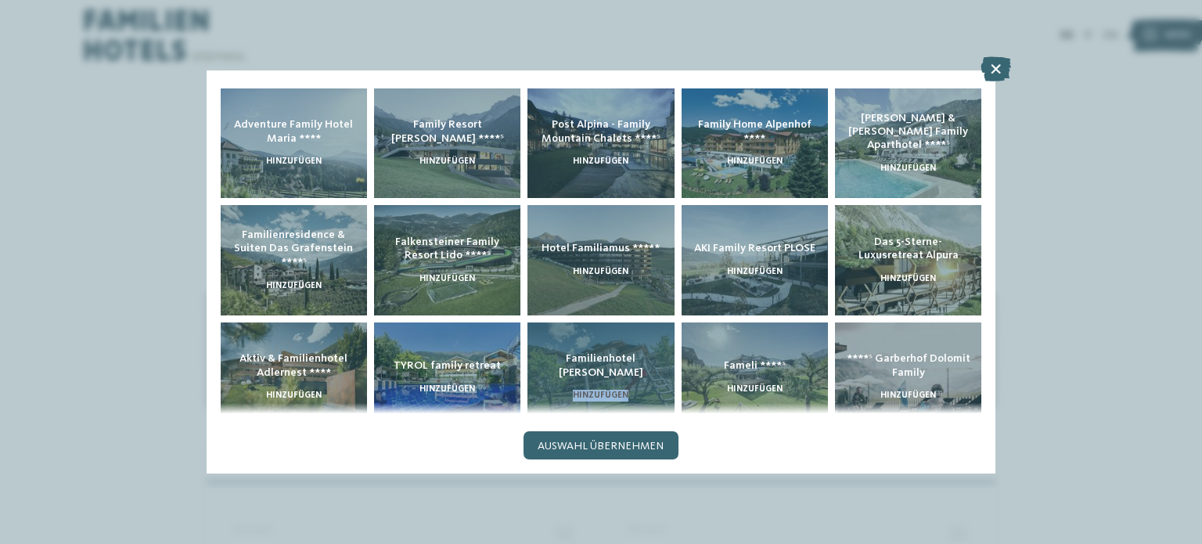
click at [594, 375] on div "Familienhotel Viktoria hinzufügen" at bounding box center [600, 377] width 146 height 110
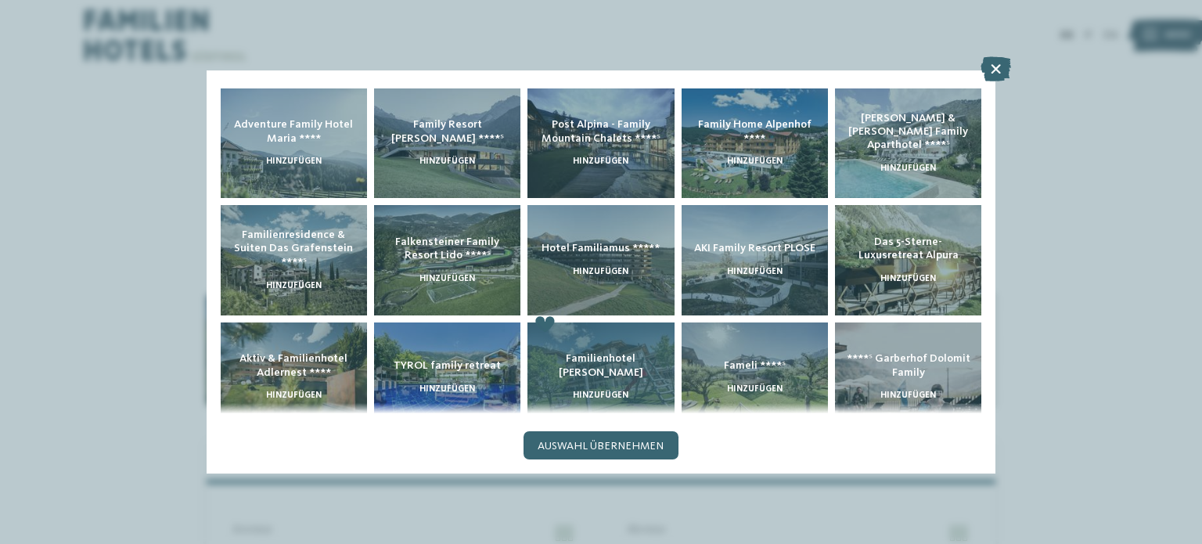
click at [594, 359] on span "Familienhotel [PERSON_NAME]" at bounding box center [601, 365] width 84 height 24
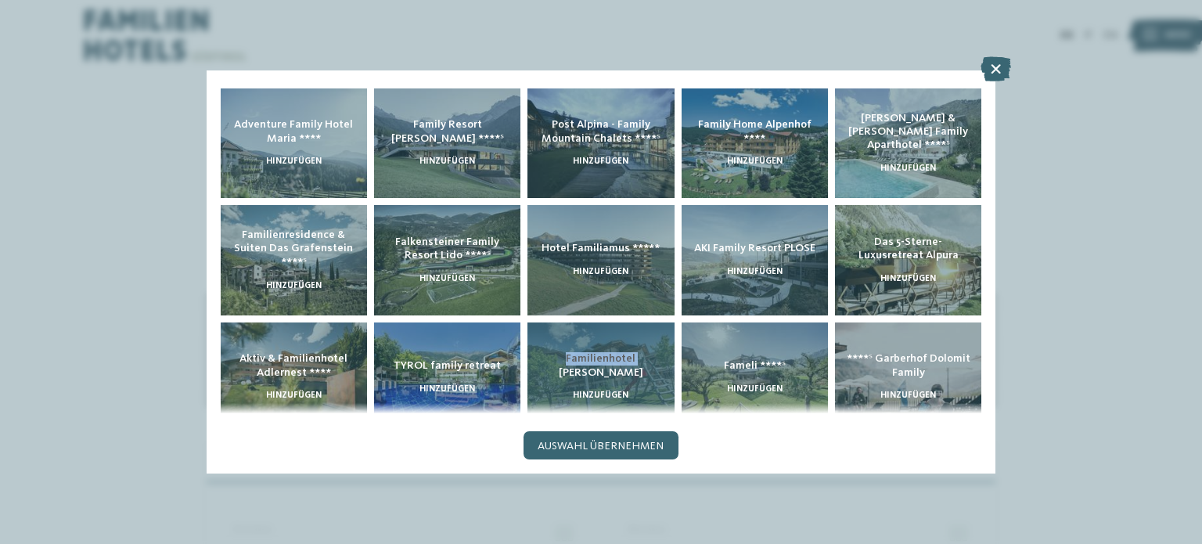
click at [594, 359] on span "Familienhotel Viktoria" at bounding box center [601, 365] width 84 height 24
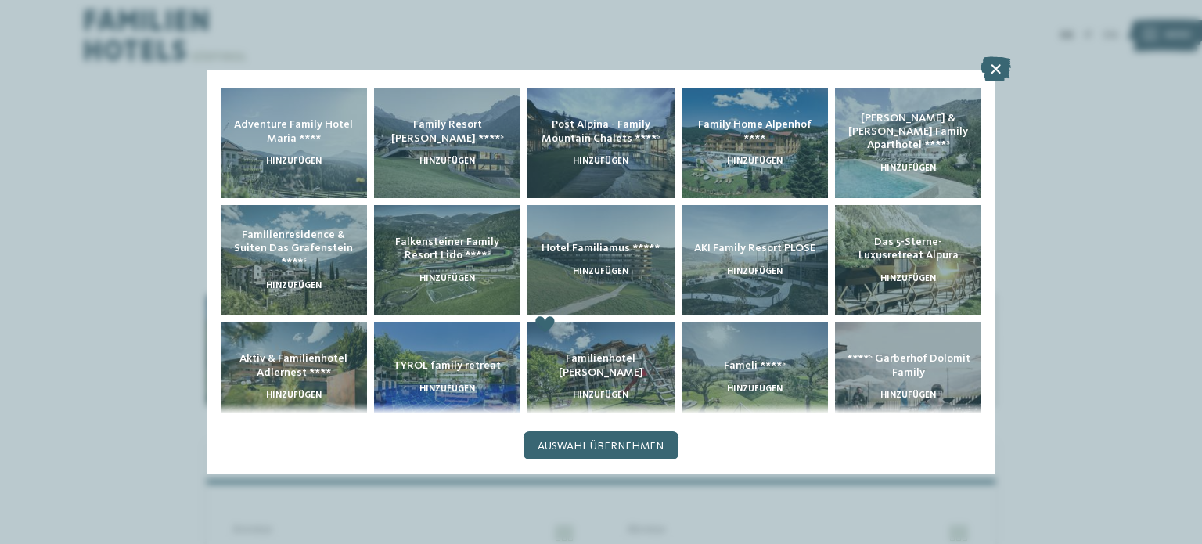
click at [996, 64] on icon at bounding box center [995, 68] width 31 height 25
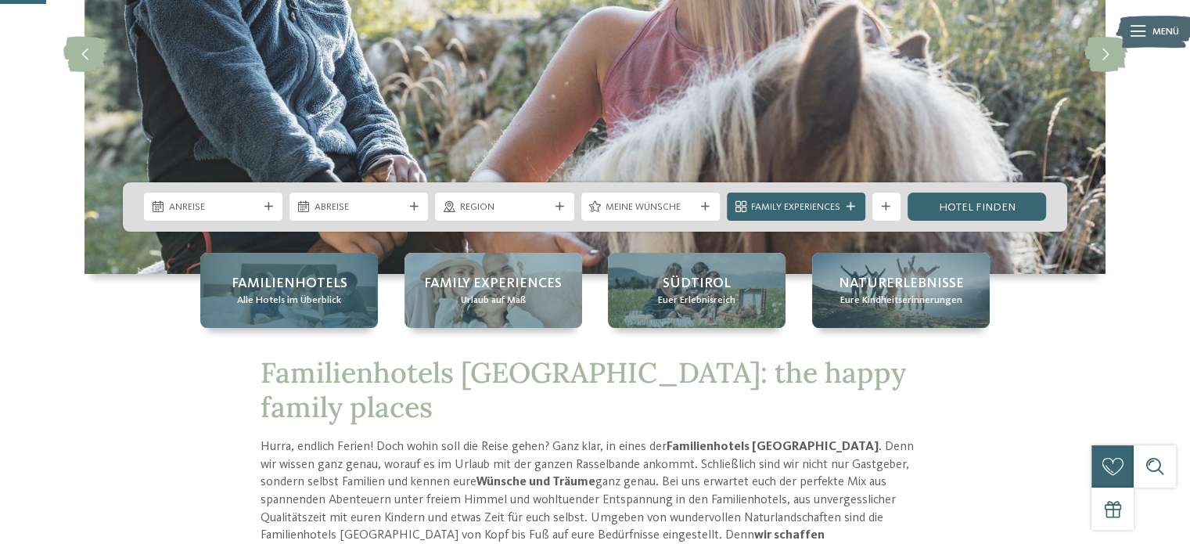
click at [297, 274] on span "Familienhotels" at bounding box center [290, 284] width 116 height 20
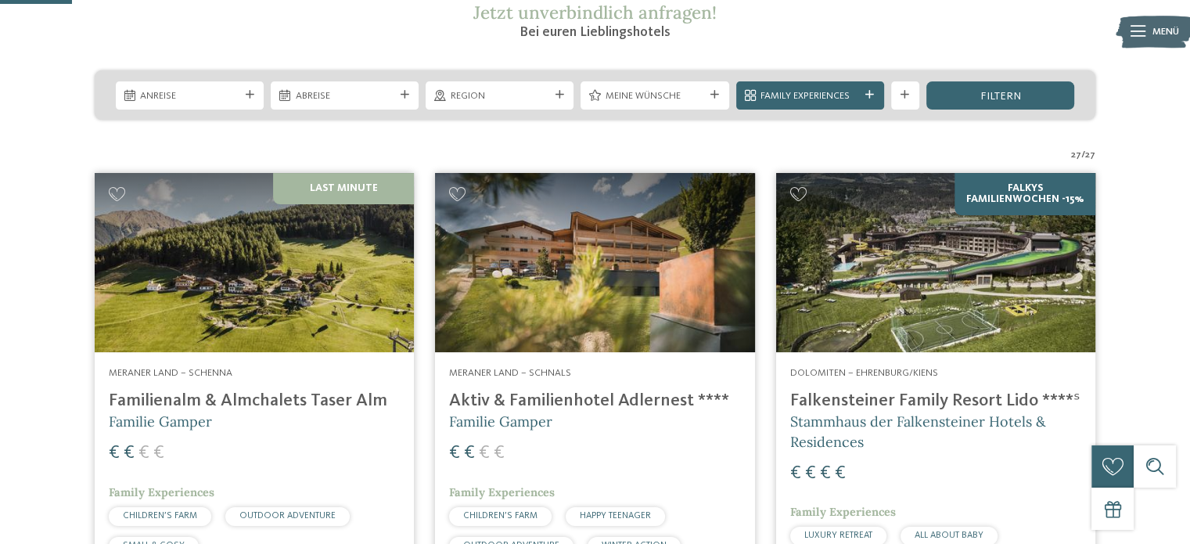
scroll to position [313, 0]
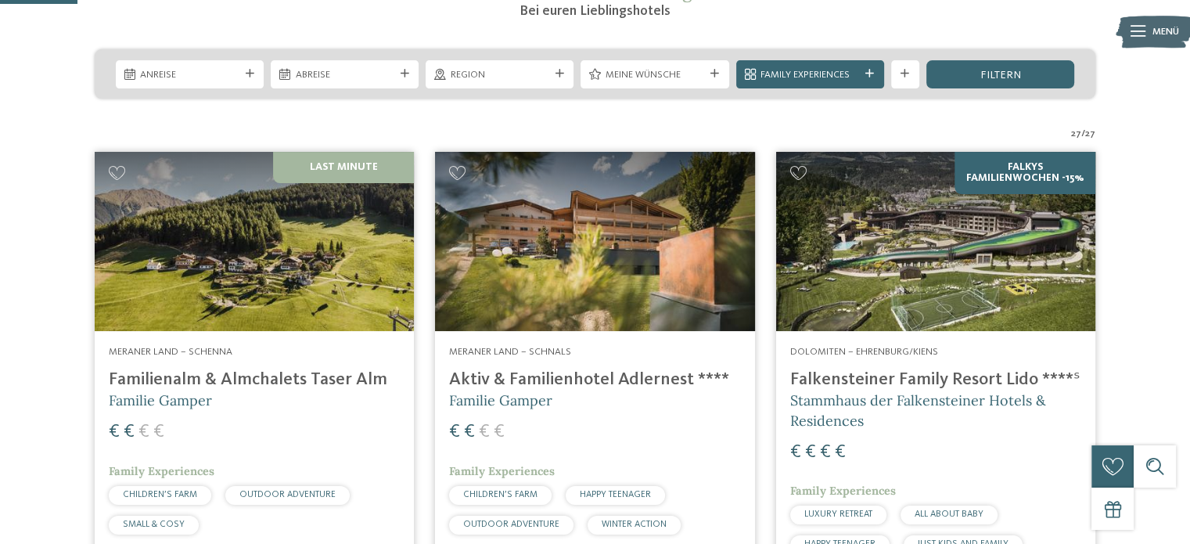
click at [534, 376] on h4 "Aktiv & Familienhotel Adlernest ****" at bounding box center [594, 379] width 291 height 21
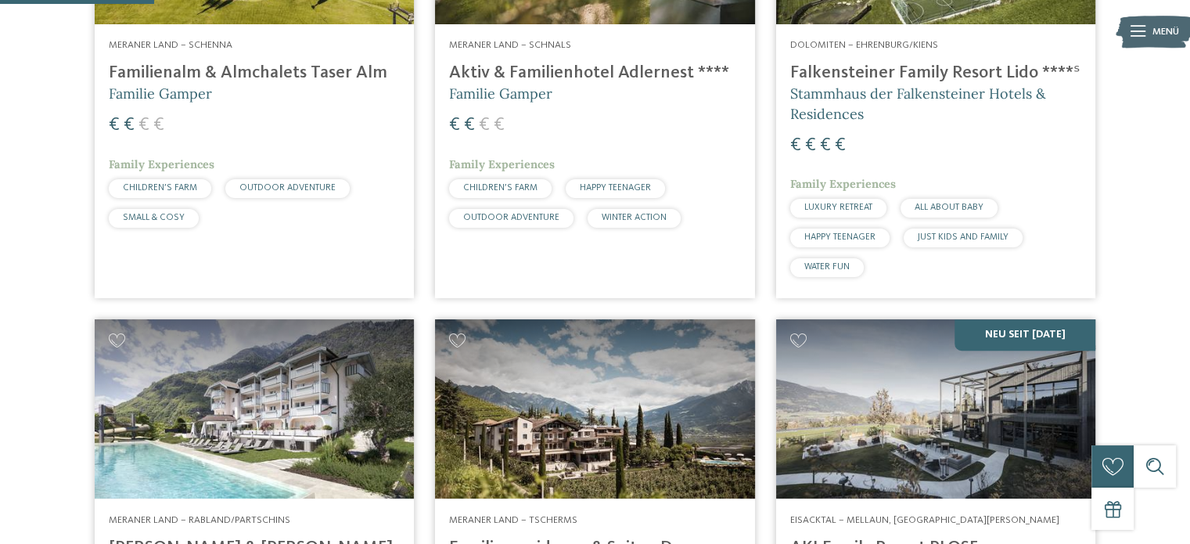
scroll to position [626, 0]
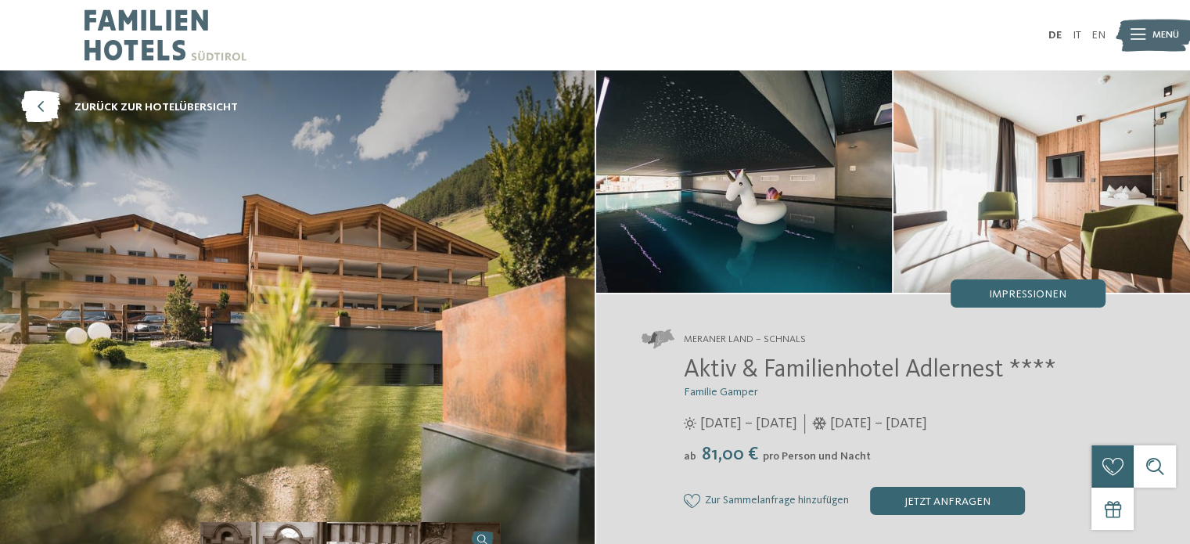
click at [34, 89] on img at bounding box center [297, 310] width 595 height 480
click at [36, 96] on icon at bounding box center [40, 108] width 39 height 32
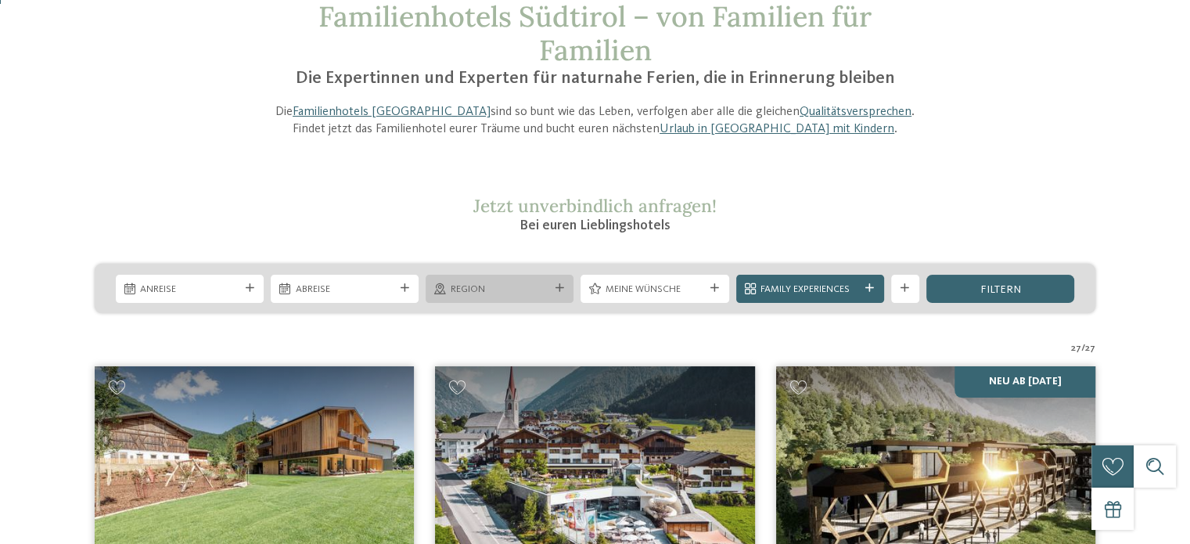
scroll to position [235, 0]
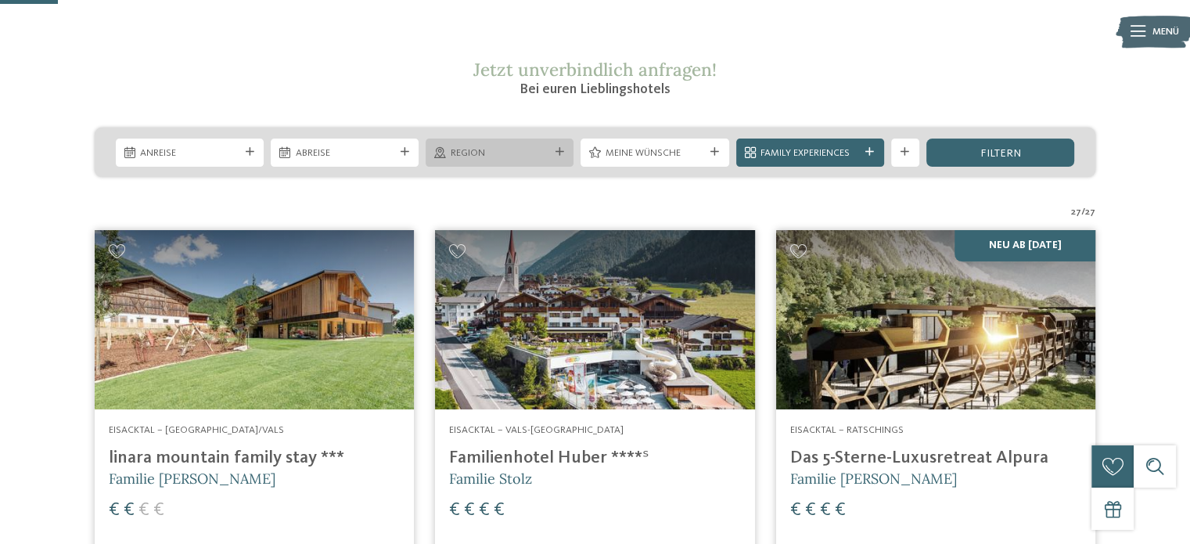
click at [555, 157] on div "Region" at bounding box center [500, 152] width 148 height 28
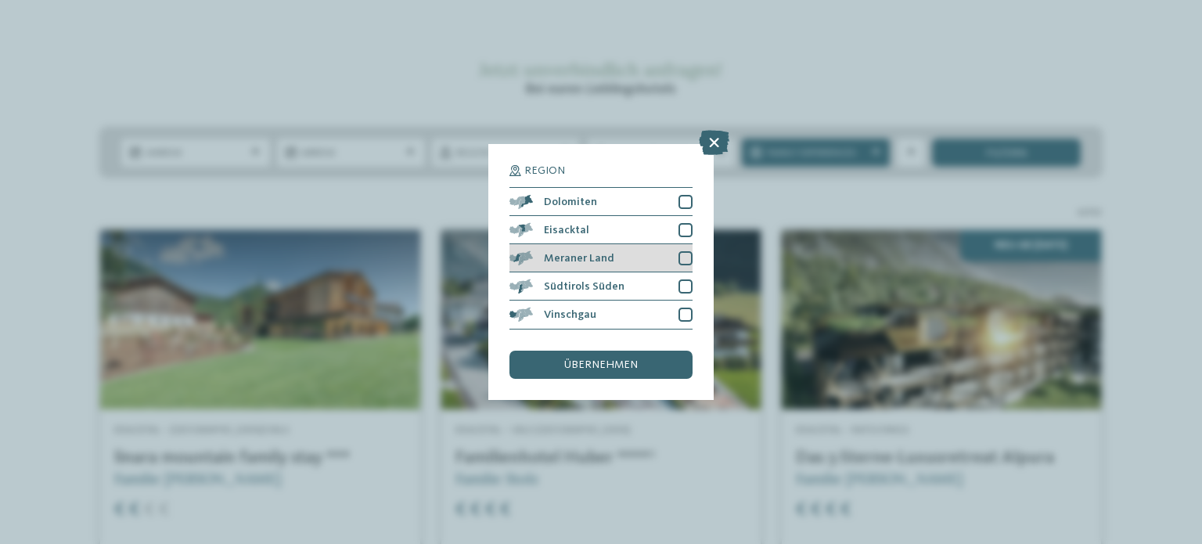
click at [586, 253] on span "Meraner Land" at bounding box center [579, 258] width 70 height 11
click at [608, 358] on div "übernehmen" at bounding box center [600, 364] width 183 height 28
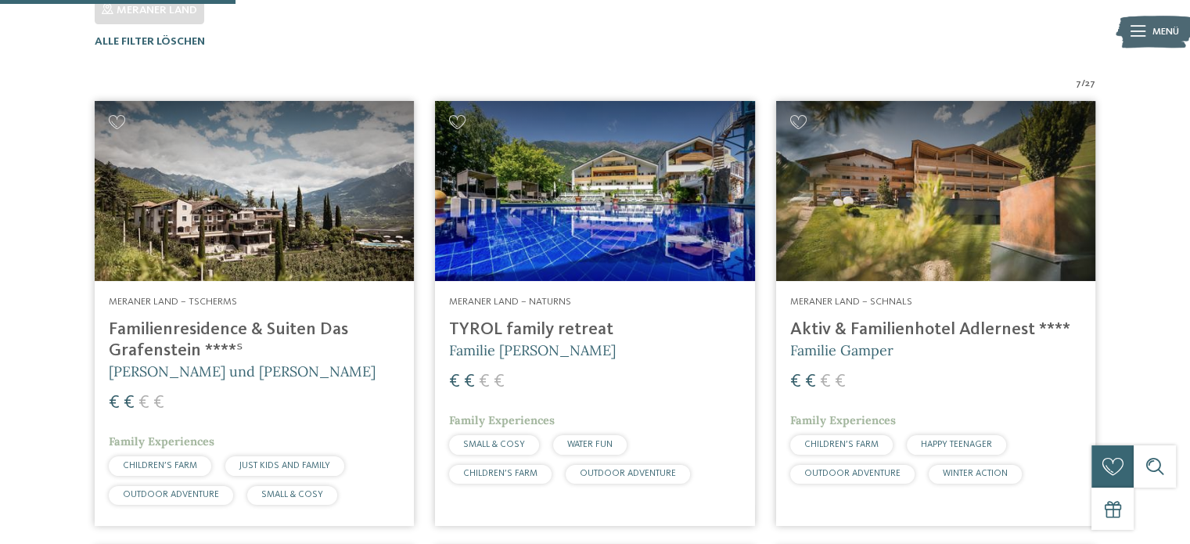
scroll to position [453, 0]
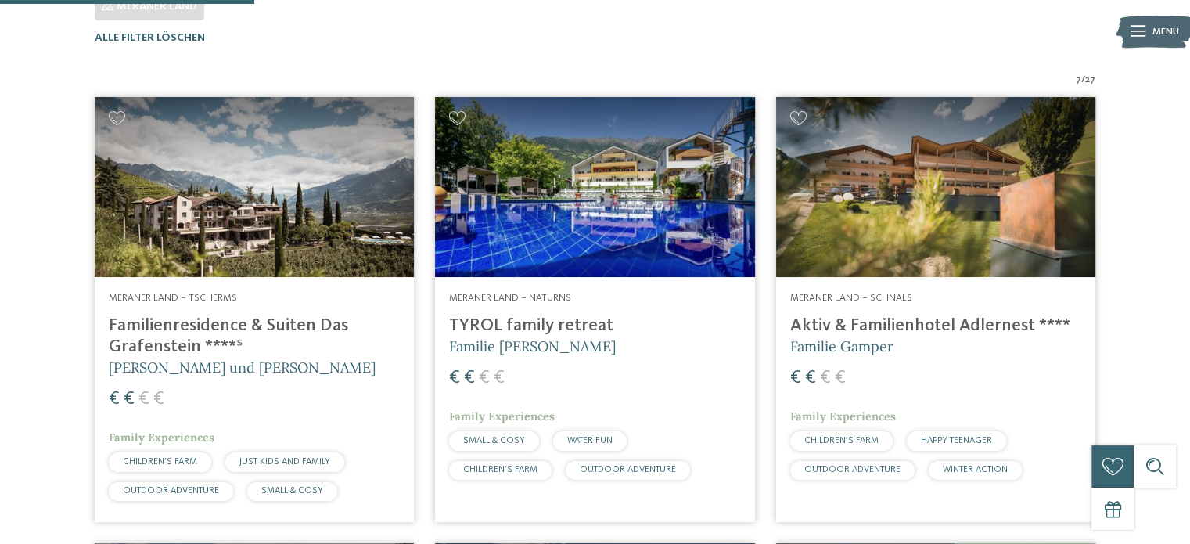
click at [178, 325] on h4 "Familienresidence & Suiten Das Grafenstein ****ˢ" at bounding box center [254, 336] width 291 height 42
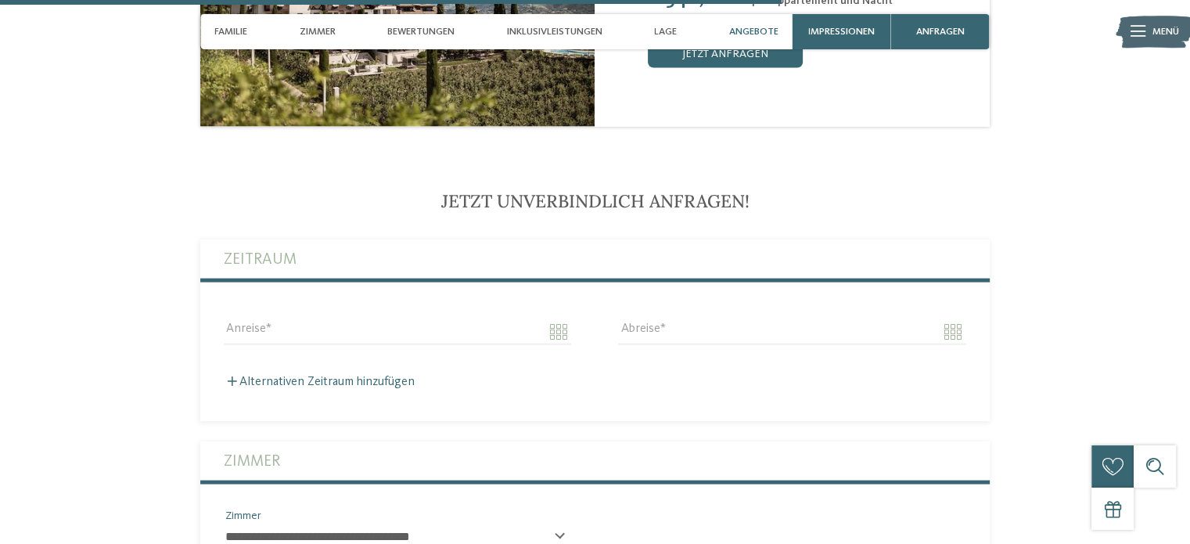
scroll to position [2973, 0]
